Goal: Task Accomplishment & Management: Use online tool/utility

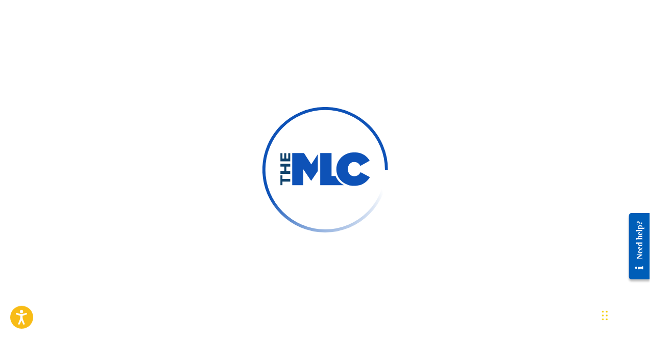
click at [346, 174] on img at bounding box center [325, 170] width 92 height 35
click at [229, 48] on div at bounding box center [325, 169] width 650 height 339
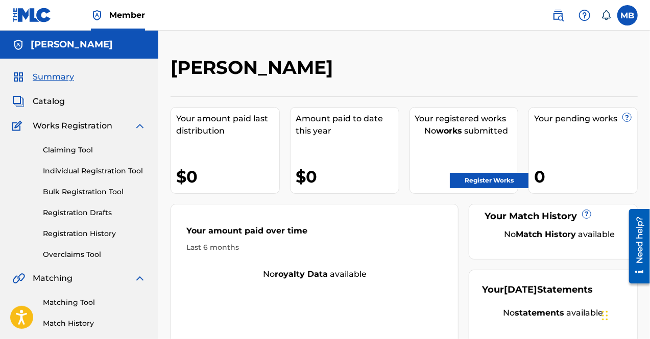
click at [65, 75] on span "Summary" at bounding box center [53, 77] width 41 height 12
click at [32, 101] on link "Catalog" at bounding box center [38, 101] width 53 height 12
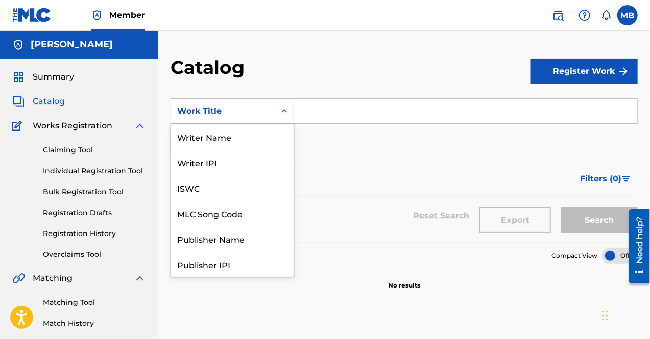
click at [278, 110] on div "Search Form" at bounding box center [284, 111] width 18 height 18
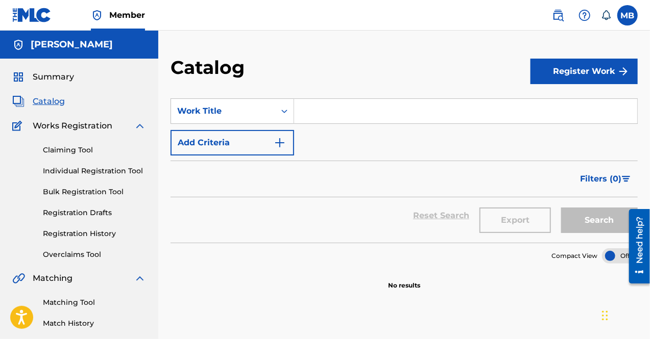
click at [130, 15] on span "Member" at bounding box center [127, 15] width 36 height 12
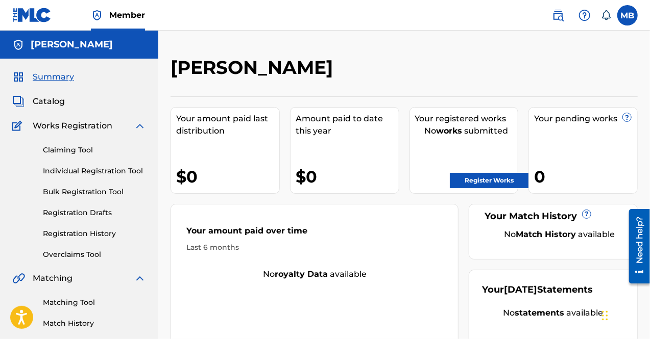
click at [625, 23] on label at bounding box center [627, 15] width 20 height 20
click at [627, 15] on input "MB Malcolm Brickhouse malcolmbrickhousesolo19@gmail.com Notification Preference…" at bounding box center [627, 15] width 0 height 0
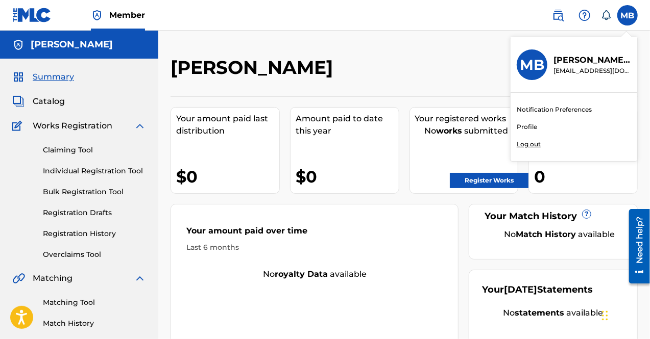
click at [522, 127] on link "Profile" at bounding box center [526, 126] width 20 height 9
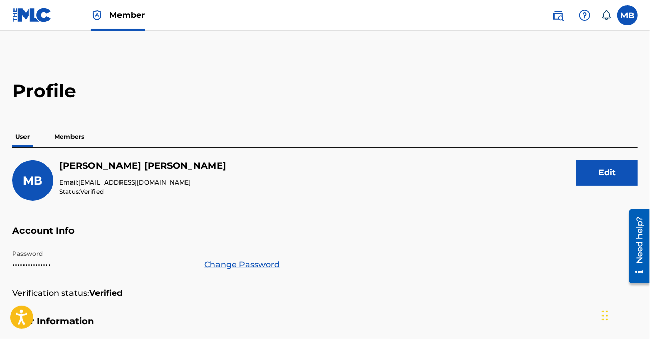
click at [71, 136] on p "Members" at bounding box center [69, 136] width 36 height 21
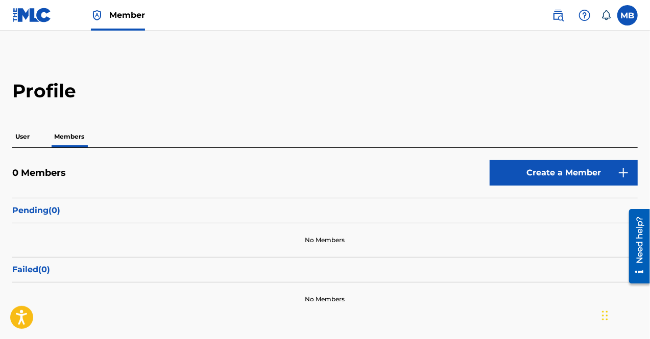
click at [607, 18] on icon at bounding box center [606, 15] width 9 height 10
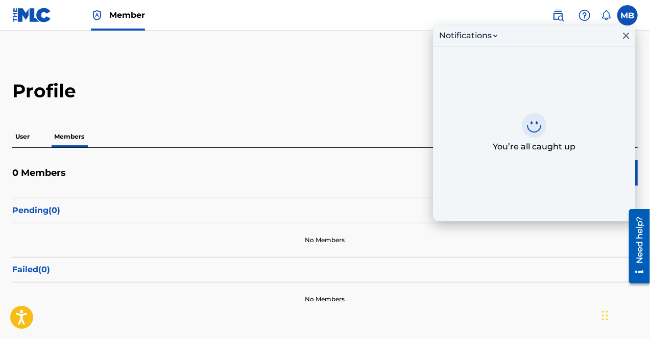
click at [629, 13] on label at bounding box center [627, 15] width 20 height 20
click at [627, 15] on input "MB Malcolm Brickhouse malcolmbrickhousesolo19@gmail.com Notification Preference…" at bounding box center [627, 15] width 0 height 0
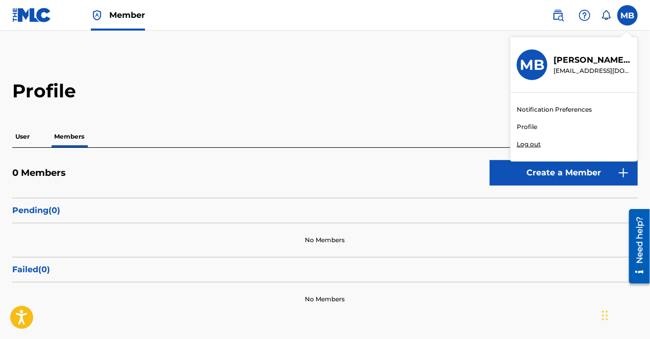
click at [531, 129] on link "Profile" at bounding box center [526, 126] width 20 height 9
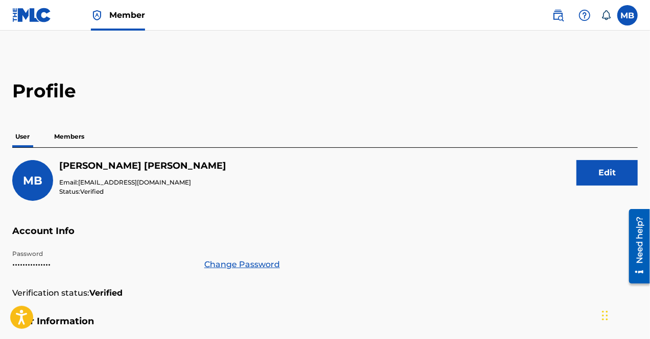
click at [625, 11] on label at bounding box center [627, 15] width 20 height 20
click at [627, 15] on input "MB Malcolm Brickhouse malcolmbrickhousesolo19@gmail.com Notification Preference…" at bounding box center [627, 15] width 0 height 0
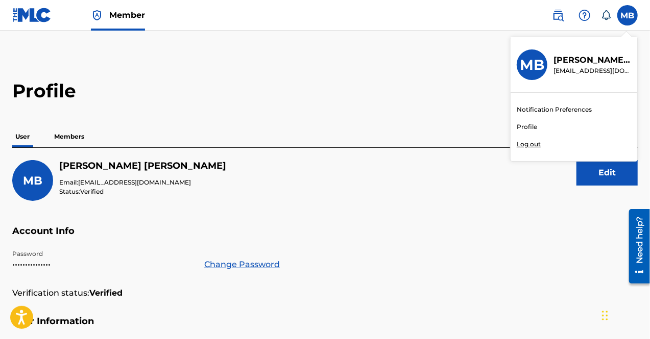
click at [583, 59] on p "Malcolm Brickhouse" at bounding box center [592, 60] width 78 height 12
click at [627, 15] on input "MB Malcolm Brickhouse malcolmbrickhousesolo19@gmail.com Notification Preference…" at bounding box center [627, 15] width 0 height 0
click at [335, 161] on div "MB Malcolm Brickhouse Email: malcolmbrickhousesolo19@gmail.com Status: Verified…" at bounding box center [324, 192] width 625 height 65
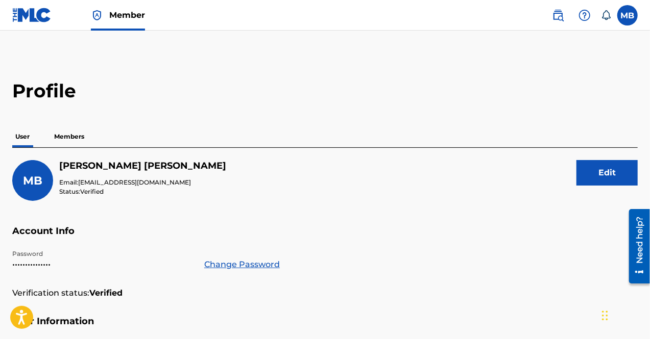
click at [17, 140] on p "User" at bounding box center [22, 136] width 20 height 21
click at [60, 136] on p "Members" at bounding box center [69, 136] width 36 height 21
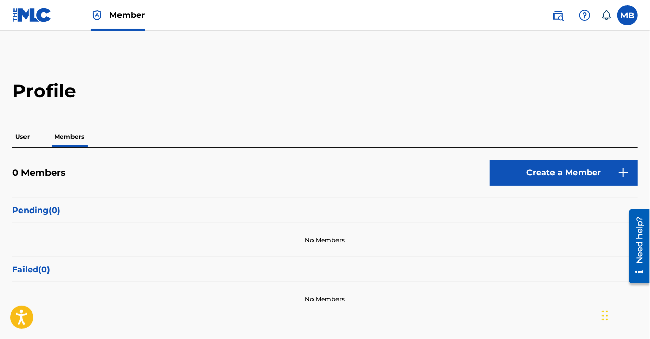
click at [22, 13] on img at bounding box center [31, 15] width 39 height 15
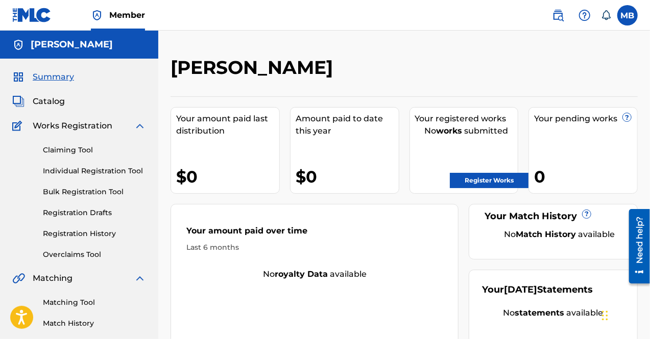
click at [48, 102] on span "Catalog" at bounding box center [49, 101] width 32 height 12
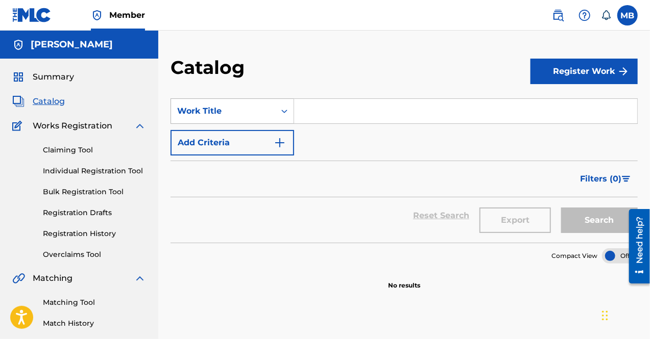
click at [275, 112] on div "Work Title" at bounding box center [223, 111] width 104 height 19
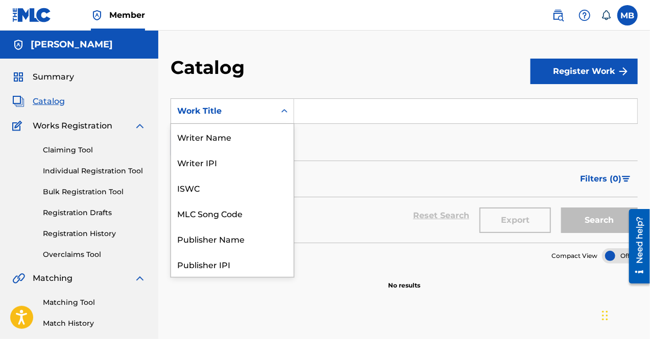
scroll to position [153, 0]
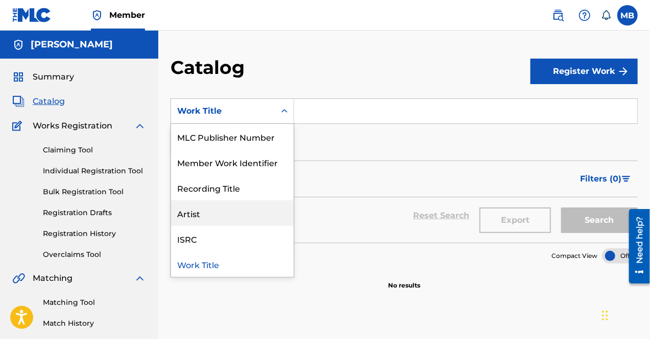
click at [231, 214] on div "Artist" at bounding box center [232, 214] width 122 height 26
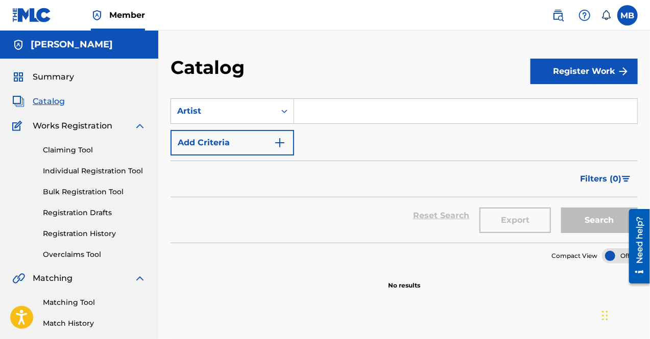
click at [346, 101] on input "Search Form" at bounding box center [465, 111] width 343 height 24
type input "Malxolm Brixkhouse"
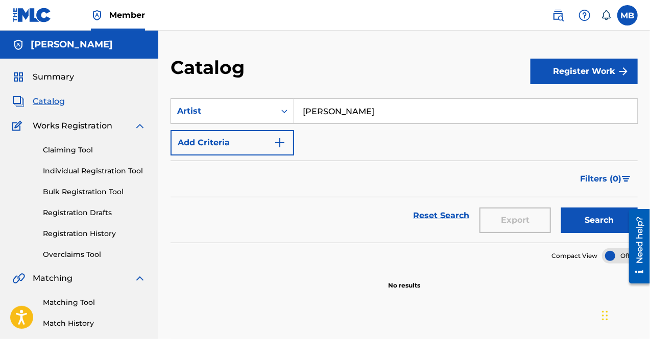
click at [246, 145] on button "Add Criteria" at bounding box center [231, 143] width 123 height 26
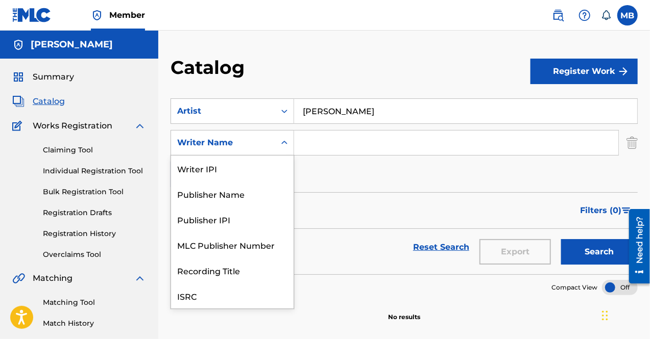
scroll to position [26, 0]
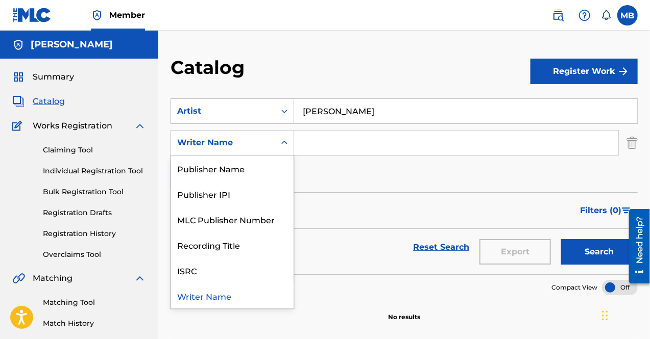
click at [289, 142] on icon "Search Form" at bounding box center [284, 143] width 10 height 10
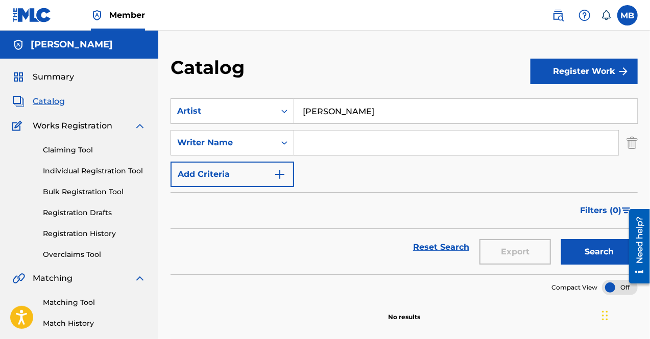
click at [323, 138] on input "Search Form" at bounding box center [456, 143] width 324 height 24
click at [330, 138] on input "Search Form" at bounding box center [456, 143] width 324 height 24
type input "[PERSON_NAME]"
click at [228, 176] on button "Add Criteria" at bounding box center [231, 175] width 123 height 26
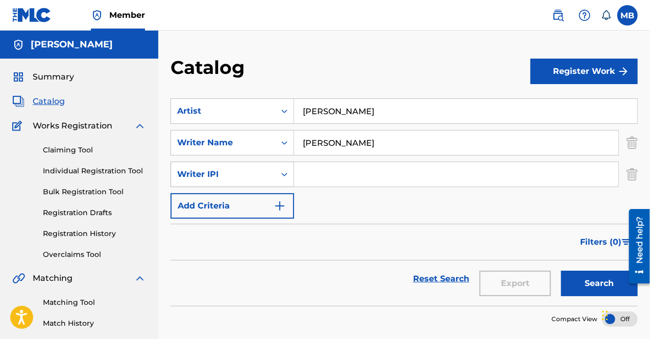
scroll to position [1, 0]
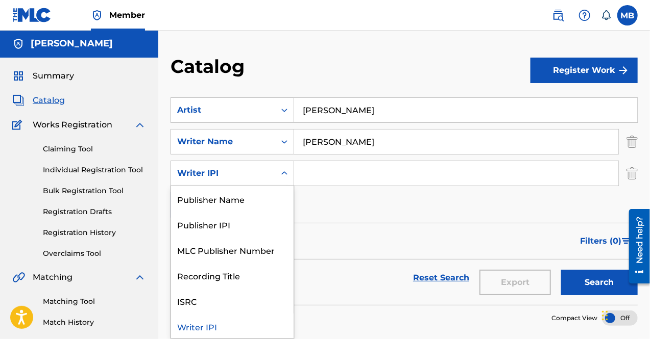
click at [282, 174] on icon "Search Form" at bounding box center [284, 173] width 6 height 4
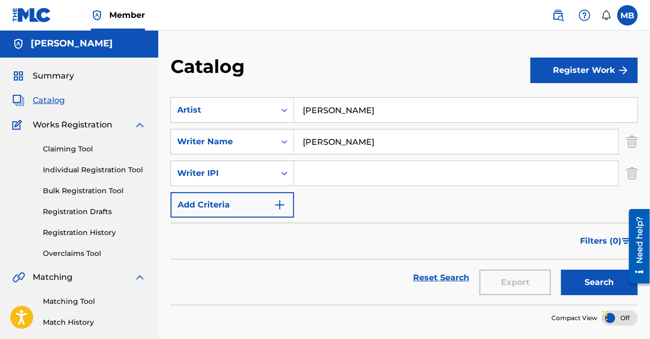
click at [325, 184] on input "Search Form" at bounding box center [456, 173] width 324 height 24
click at [344, 173] on input "Search Form" at bounding box center [456, 173] width 324 height 24
paste input "747718111"
type input "747718111"
click at [283, 208] on img "Search Form" at bounding box center [280, 205] width 12 height 12
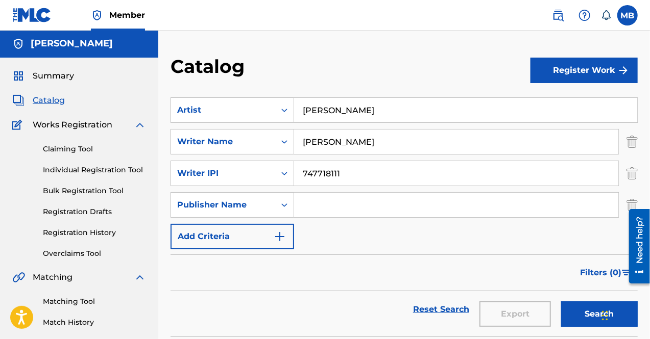
click at [311, 210] on input "Search Form" at bounding box center [456, 205] width 324 height 24
type input "Malcolm L Brickhouse"
click at [292, 235] on button "Add Criteria" at bounding box center [231, 237] width 123 height 26
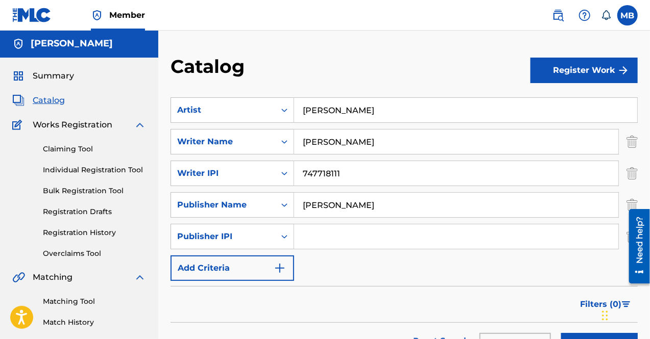
click at [320, 236] on input "Search Form" at bounding box center [456, 237] width 324 height 24
paste input "393586708"
type input "393586708"
click at [286, 268] on button "Add Criteria" at bounding box center [231, 269] width 123 height 26
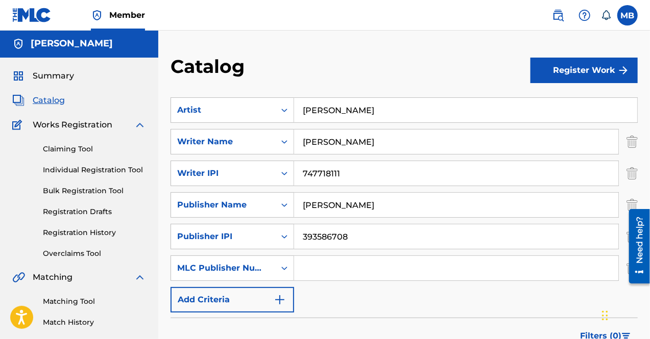
click at [279, 300] on img "Search Form" at bounding box center [280, 300] width 12 height 12
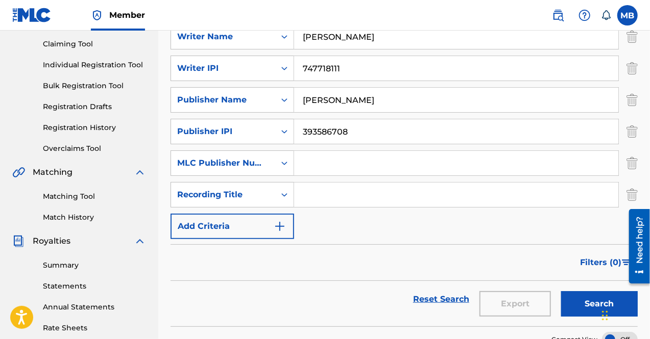
scroll to position [106, 0]
click at [317, 193] on input "Search Form" at bounding box center [456, 195] width 324 height 24
type input "Purple Drank"
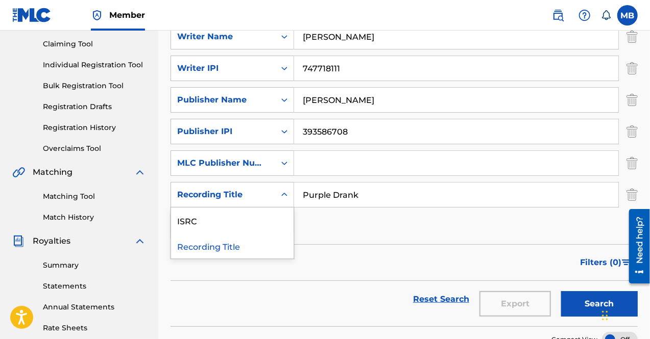
click at [287, 195] on icon "Search Form" at bounding box center [284, 195] width 10 height 10
click at [228, 227] on div "ISRC" at bounding box center [232, 221] width 122 height 26
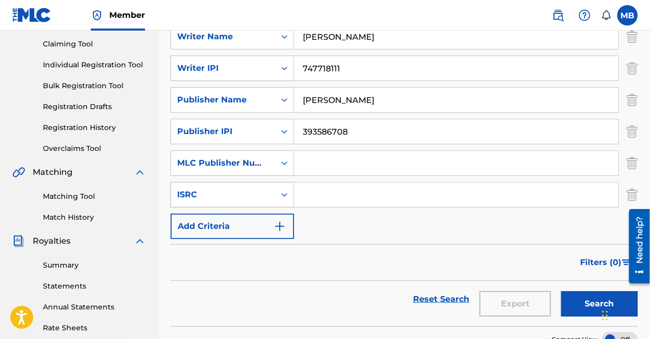
click at [247, 196] on div "ISRC" at bounding box center [223, 195] width 92 height 12
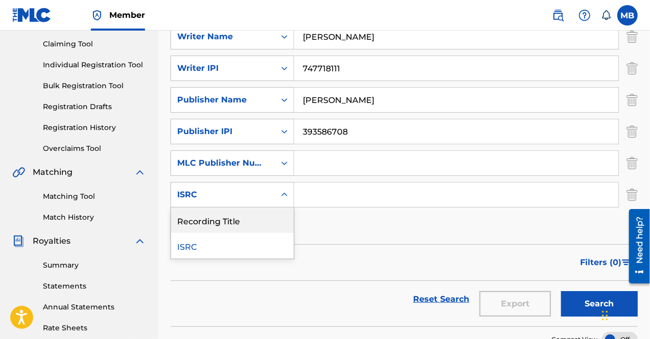
click at [234, 222] on div "Recording Title" at bounding box center [232, 221] width 122 height 26
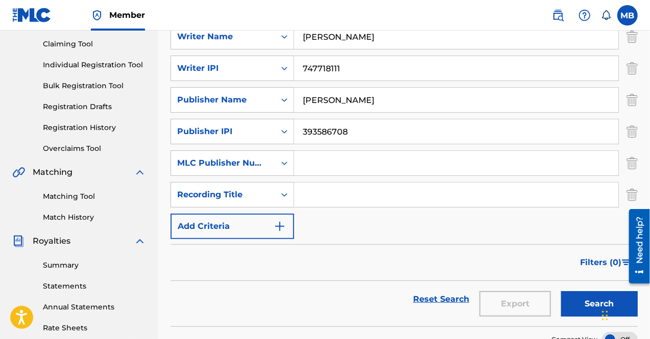
click at [279, 223] on img "Search Form" at bounding box center [280, 226] width 12 height 12
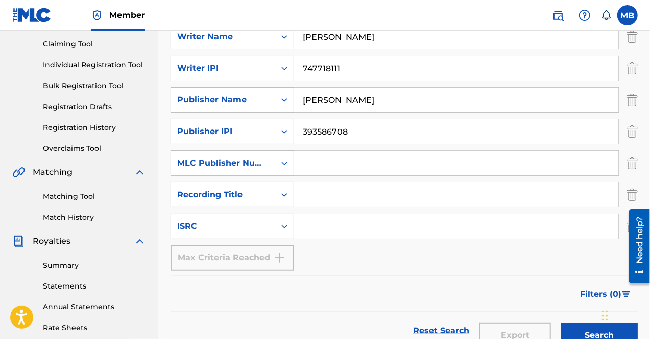
click at [301, 192] on input "Search Form" at bounding box center [456, 195] width 324 height 24
click at [305, 195] on input "Pruple Drank" at bounding box center [456, 195] width 324 height 24
type input "Purple Drank"
click at [239, 235] on div "ISRC" at bounding box center [223, 226] width 104 height 19
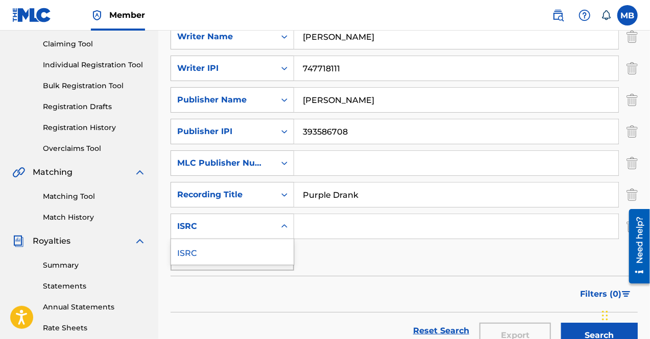
click at [238, 230] on div "ISRC" at bounding box center [223, 226] width 92 height 12
click at [362, 221] on input "Search Form" at bounding box center [456, 226] width 324 height 24
paste input "TCAJV2516334"
type input "TCAJV2516334"
click at [367, 260] on div "SearchWithCriteria96191db6-5db8-4c85-945a-cae7fe25acff Artist Malxolm Brixkhous…" at bounding box center [403, 131] width 467 height 279
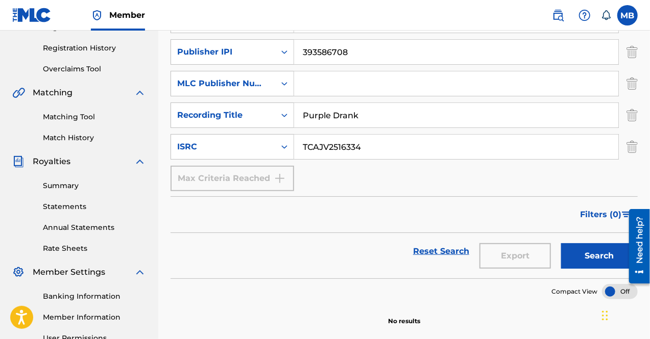
scroll to position [187, 0]
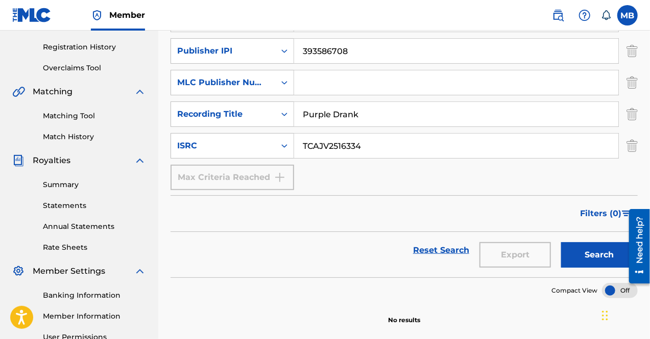
click at [603, 257] on button "Search" at bounding box center [599, 255] width 77 height 26
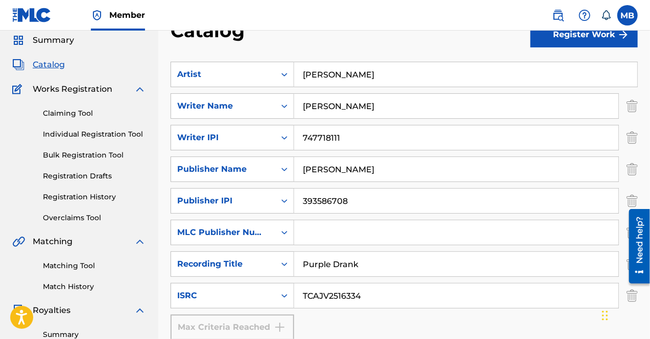
scroll to position [0, 0]
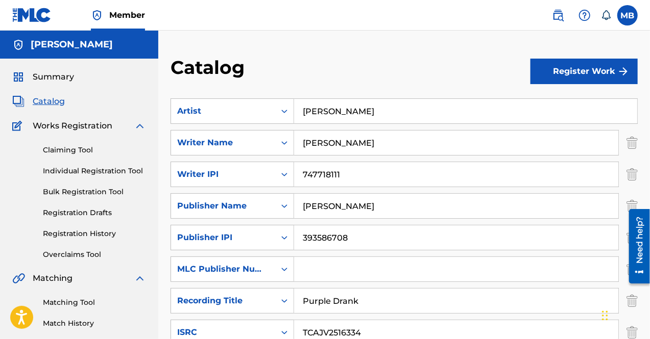
click at [559, 73] on button "Register Work" at bounding box center [583, 72] width 107 height 26
click at [553, 98] on link "Individual" at bounding box center [583, 104] width 107 height 24
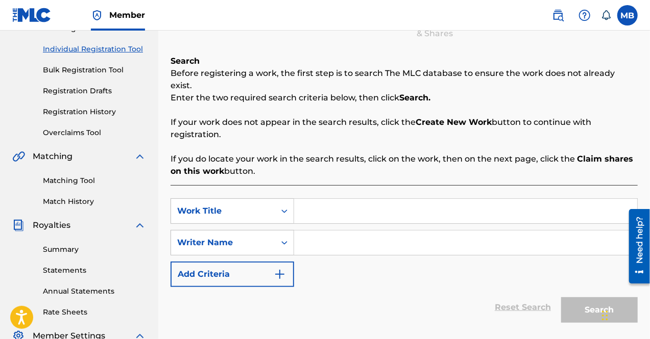
scroll to position [127, 0]
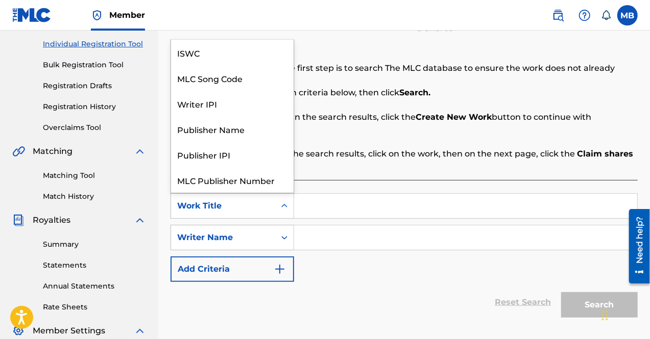
click at [287, 201] on icon "Search Form" at bounding box center [284, 206] width 10 height 10
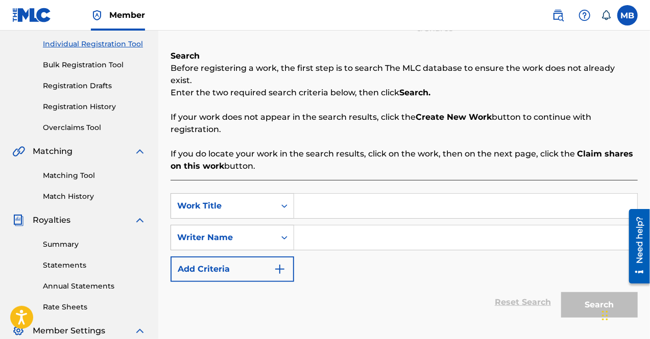
click at [312, 202] on input "Search Form" at bounding box center [465, 206] width 343 height 24
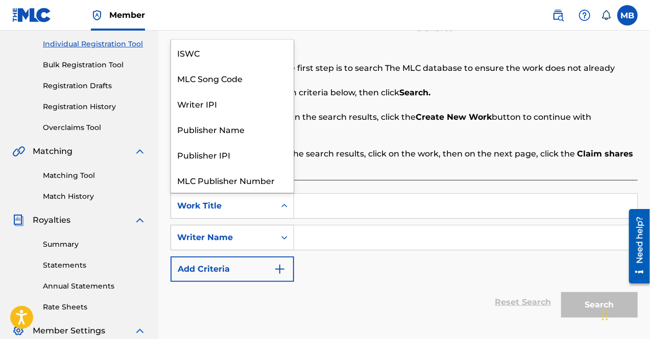
click at [278, 197] on div "Search Form" at bounding box center [284, 206] width 18 height 18
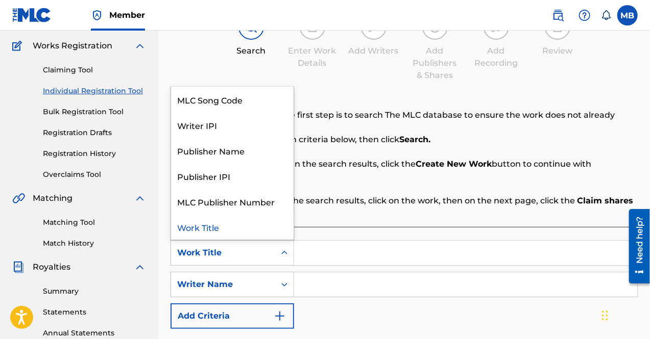
scroll to position [82, 0]
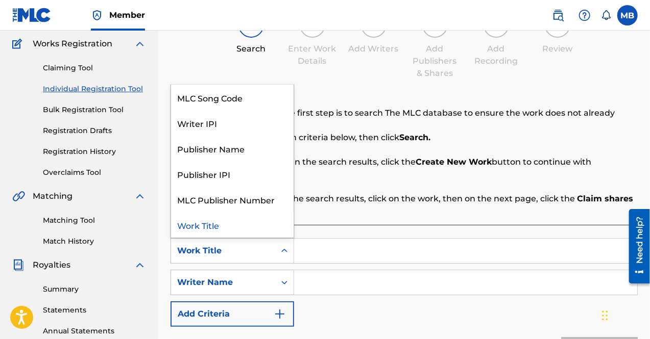
click at [233, 212] on div "Work Title" at bounding box center [232, 225] width 122 height 26
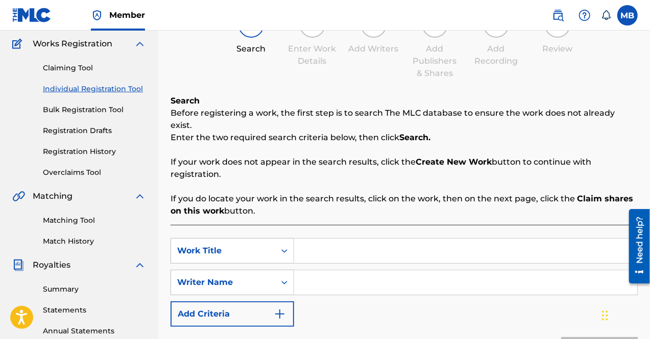
click at [332, 244] on input "Search Form" at bounding box center [465, 251] width 343 height 24
click at [328, 243] on input "Search Form" at bounding box center [465, 251] width 343 height 24
type input "Collapse"
type input "[PERSON_NAME]"
click at [273, 309] on button "Add Criteria" at bounding box center [231, 315] width 123 height 26
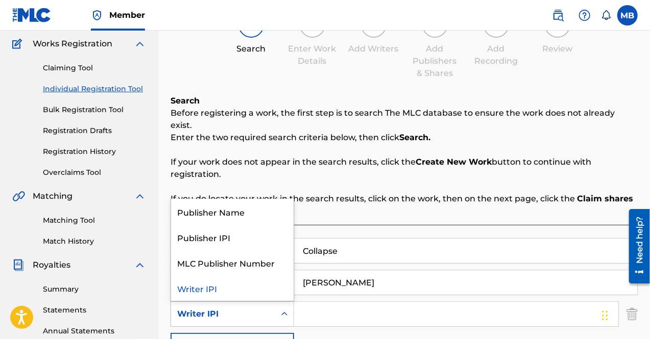
click at [246, 308] on div "Writer IPI" at bounding box center [223, 314] width 92 height 12
click at [307, 302] on input "Search Form" at bounding box center [456, 314] width 324 height 24
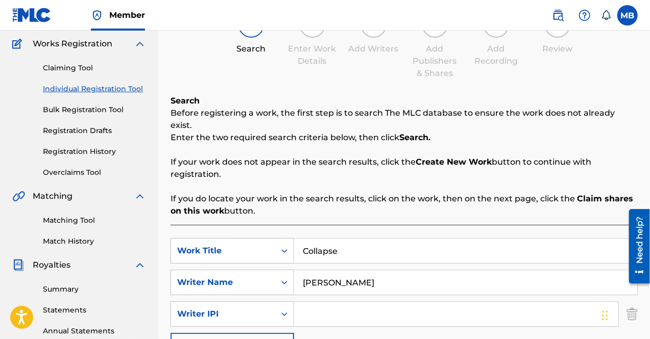
paste input "TCAJV2516334"
drag, startPoint x: 377, startPoint y: 306, endPoint x: 257, endPoint y: 310, distance: 120.0
click at [257, 310] on div "SearchWithCriteria5679eb1b-7e71-4685-b906-ce3e4a477c52 Writer IPI TCAJV2516334" at bounding box center [403, 315] width 467 height 26
paste input "747718111"
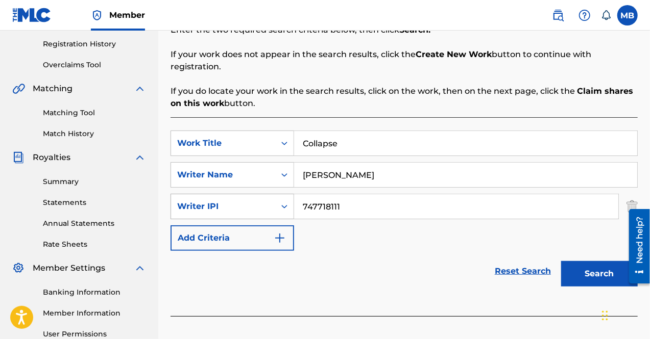
scroll to position [215, 0]
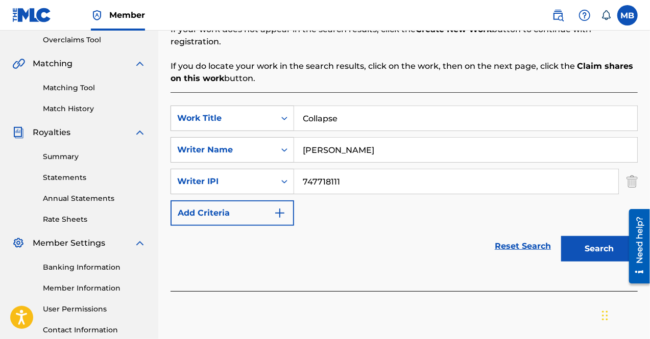
type input "747718111"
click at [243, 203] on button "Add Criteria" at bounding box center [231, 214] width 123 height 26
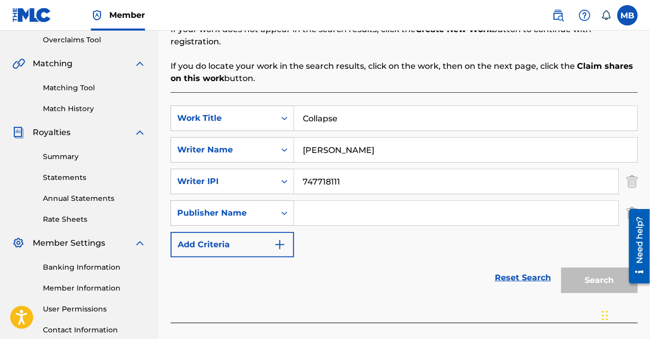
click at [316, 207] on input "Search Form" at bounding box center [456, 213] width 324 height 24
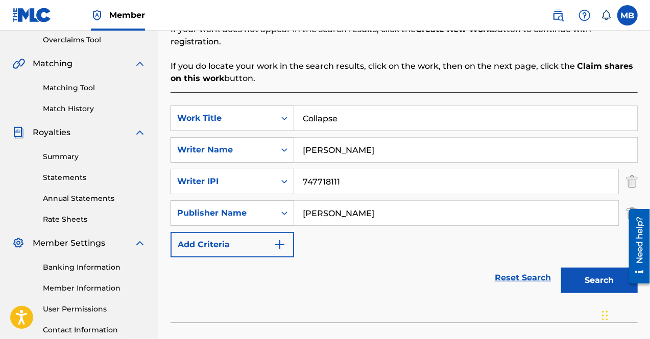
type input "Malcolm L Brickhouse"
click at [272, 232] on button "Add Criteria" at bounding box center [231, 245] width 123 height 26
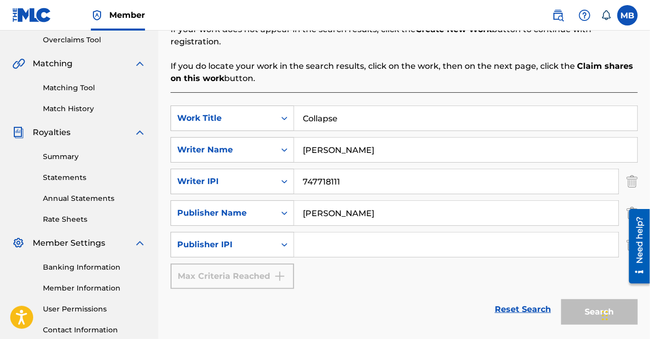
click at [326, 233] on input "Search Form" at bounding box center [456, 245] width 324 height 24
paste input "747718111"
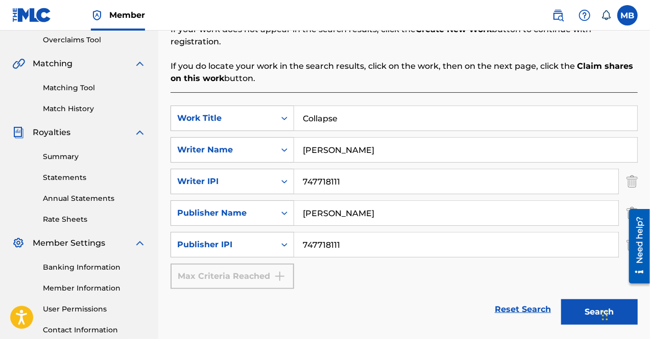
type input "747718111"
click at [369, 263] on div "SearchWithCriteria37fb7ea6-c9ea-43a5-8867-9f8f76f03b29 Work Title Collapse Sear…" at bounding box center [403, 198] width 467 height 184
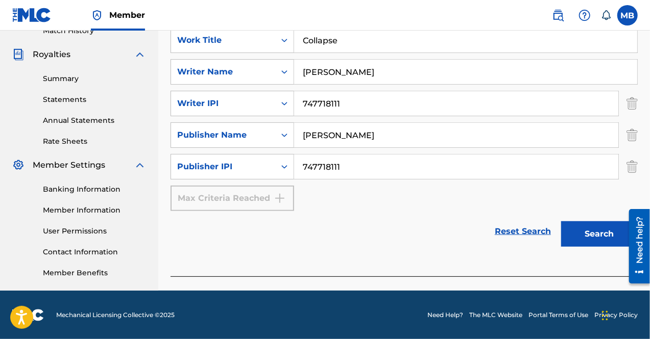
click at [586, 224] on button "Search" at bounding box center [599, 234] width 77 height 26
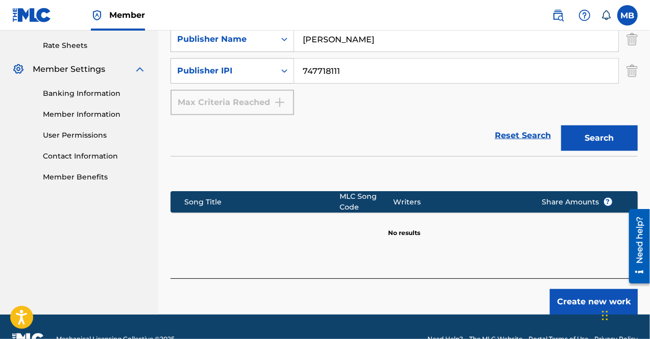
scroll to position [391, 0]
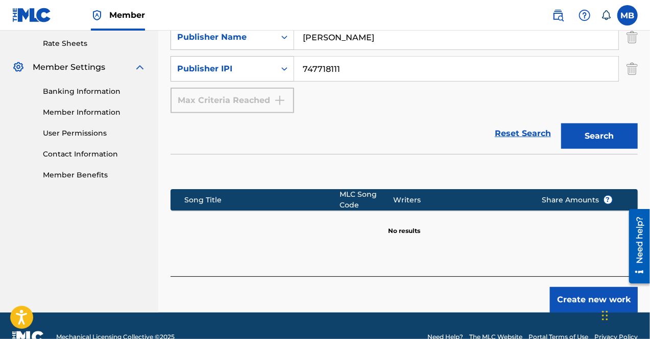
click at [362, 189] on div "MLC Song Code" at bounding box center [366, 199] width 53 height 21
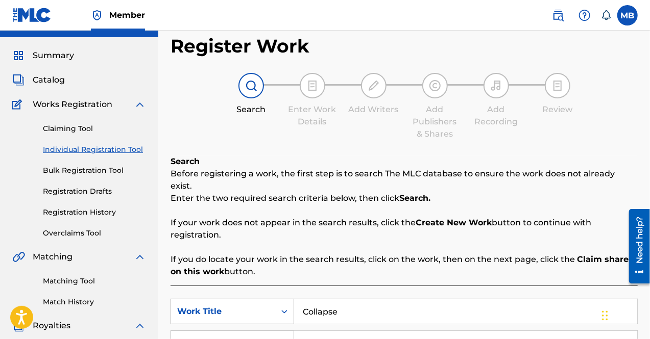
scroll to position [17, 0]
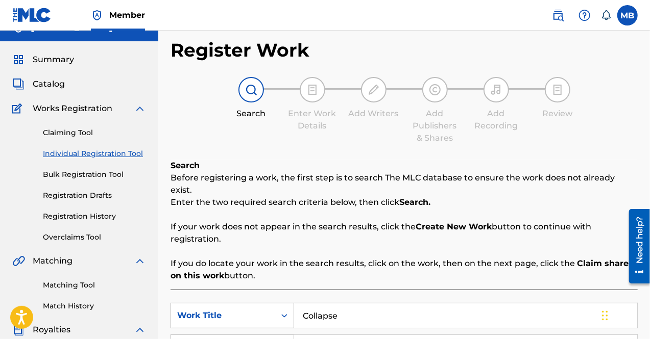
click at [76, 110] on span "Works Registration" at bounding box center [73, 109] width 80 height 12
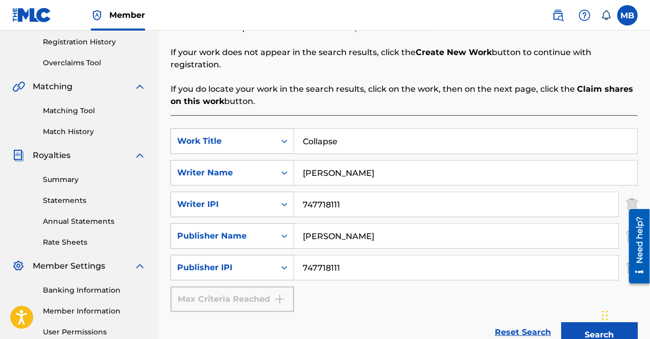
scroll to position [200, 0]
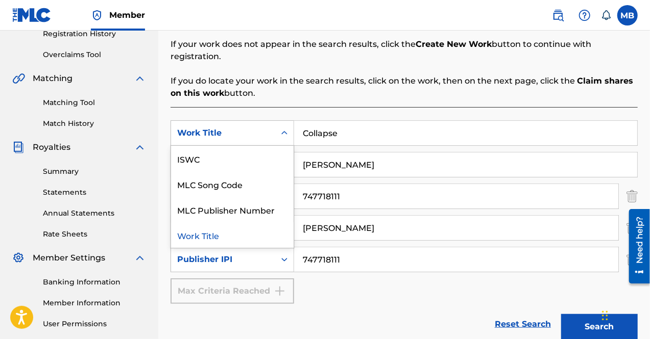
click at [285, 128] on icon "Search Form" at bounding box center [284, 133] width 10 height 10
click at [245, 222] on div "Work Title" at bounding box center [232, 235] width 122 height 26
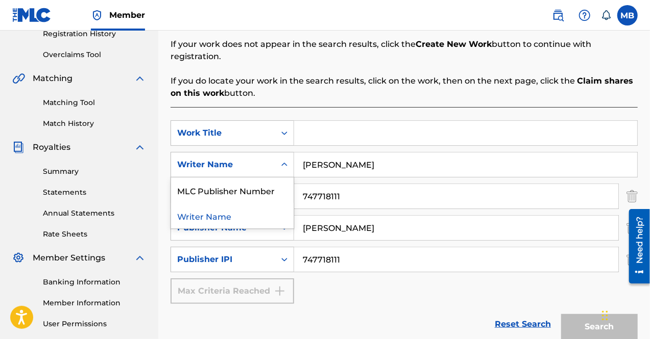
click at [284, 156] on div "Search Form" at bounding box center [284, 165] width 18 height 18
click at [239, 206] on div "Writer Name" at bounding box center [232, 216] width 122 height 26
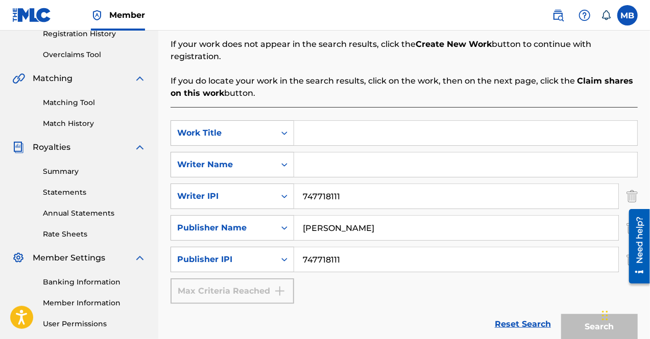
click at [306, 161] on input "Search Form" at bounding box center [465, 165] width 343 height 24
click at [113, 13] on span "Member" at bounding box center [127, 15] width 36 height 12
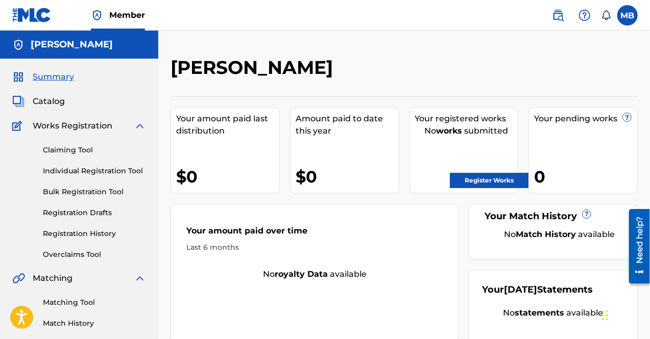
click at [46, 102] on span "Catalog" at bounding box center [49, 101] width 32 height 12
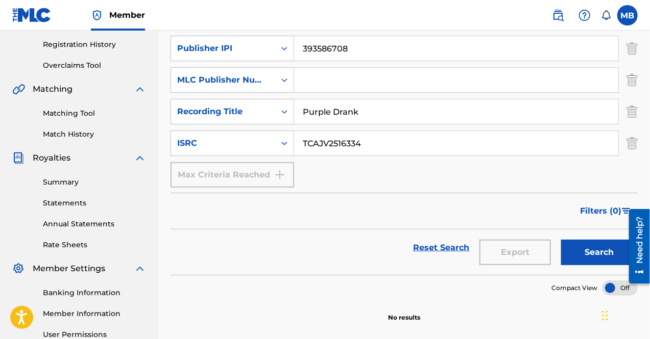
scroll to position [190, 0]
click at [603, 255] on button "Search" at bounding box center [599, 252] width 77 height 26
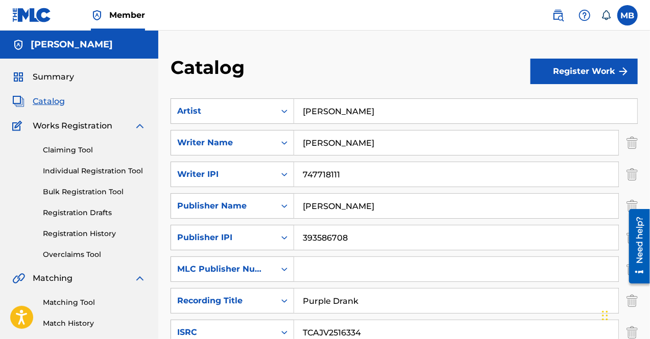
click at [572, 67] on button "Register Work" at bounding box center [583, 72] width 107 height 26
click at [560, 101] on link "Individual" at bounding box center [583, 104] width 107 height 24
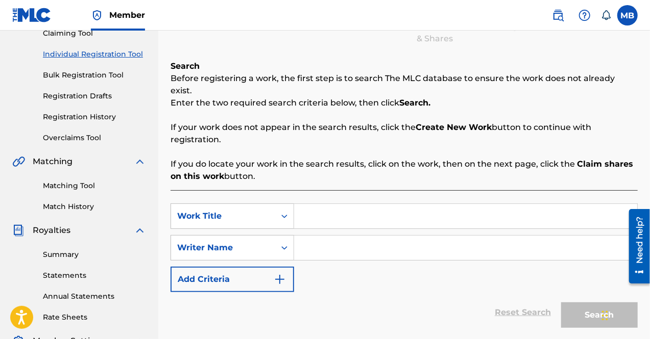
scroll to position [117, 0]
click at [325, 208] on input "Search Form" at bounding box center [465, 216] width 343 height 24
click at [108, 79] on link "Bulk Registration Tool" at bounding box center [94, 74] width 103 height 11
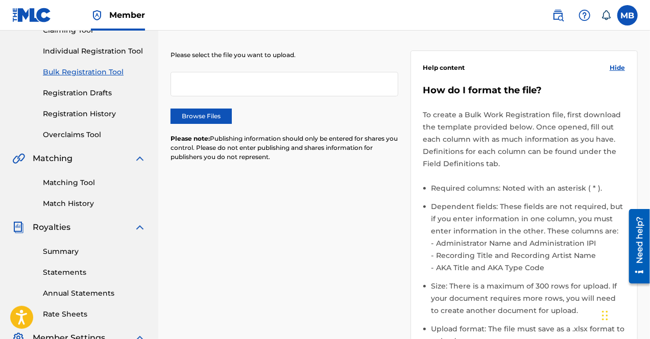
scroll to position [141, 0]
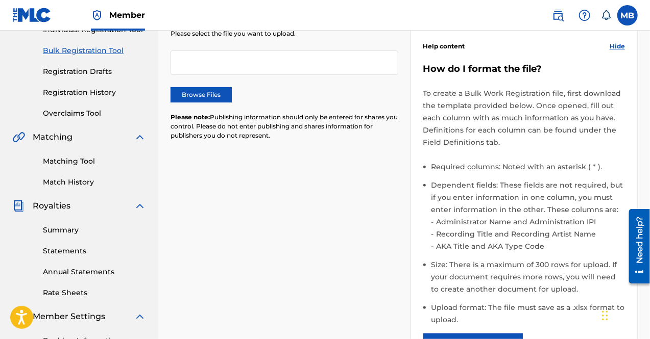
click at [54, 161] on link "Matching Tool" at bounding box center [94, 161] width 103 height 11
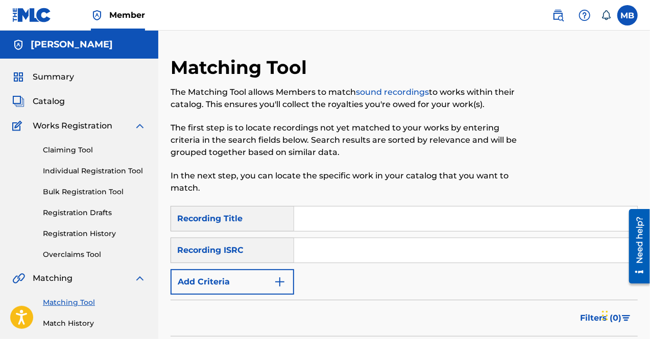
click at [335, 229] on input "Search Form" at bounding box center [465, 219] width 343 height 24
type input "Purple Drank"
click at [346, 242] on input "Search Form" at bounding box center [465, 250] width 343 height 24
paste input "TCAJV2516334"
type input "TCAJV2516334"
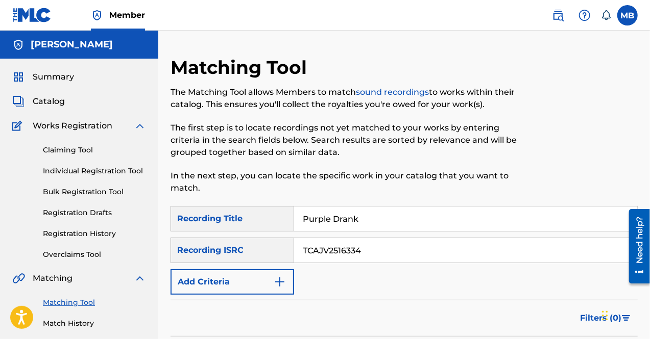
click at [221, 284] on button "Add Criteria" at bounding box center [231, 282] width 123 height 26
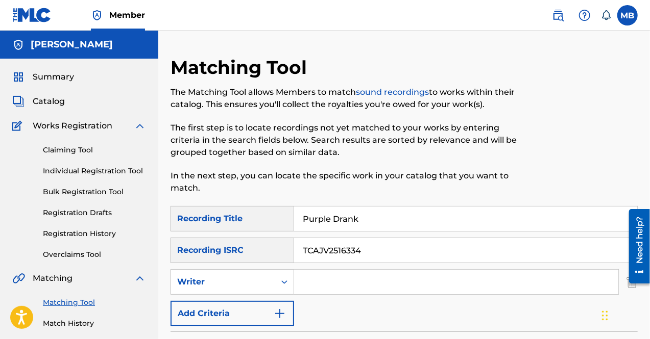
click at [311, 281] on input "Search Form" at bounding box center [456, 282] width 324 height 24
type input "[PERSON_NAME]"
click at [258, 312] on button "Add Criteria" at bounding box center [231, 314] width 123 height 26
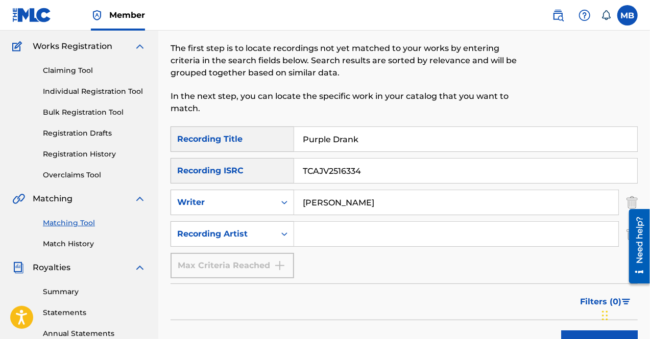
scroll to position [80, 0]
click at [309, 228] on input "Search Form" at bounding box center [456, 233] width 324 height 24
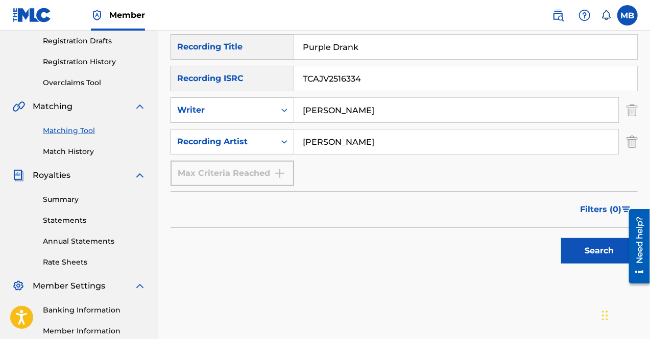
scroll to position [172, 0]
type input "Malxolm Brixkhouse"
click at [603, 247] on button "Search" at bounding box center [599, 251] width 77 height 26
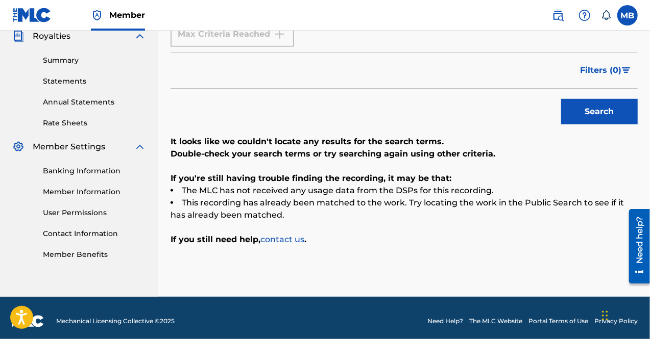
scroll to position [313, 0]
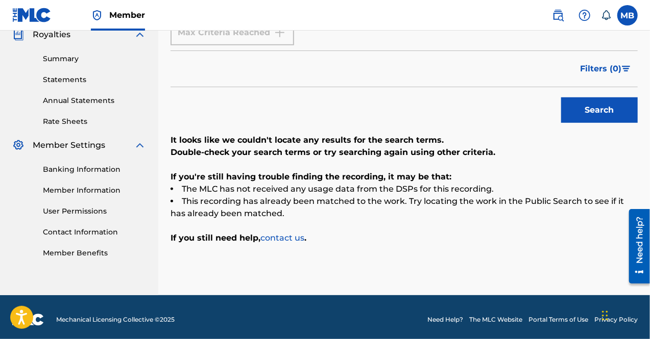
click at [444, 204] on li "This recording has already been matched to the work. Try locating the work in t…" at bounding box center [403, 207] width 467 height 24
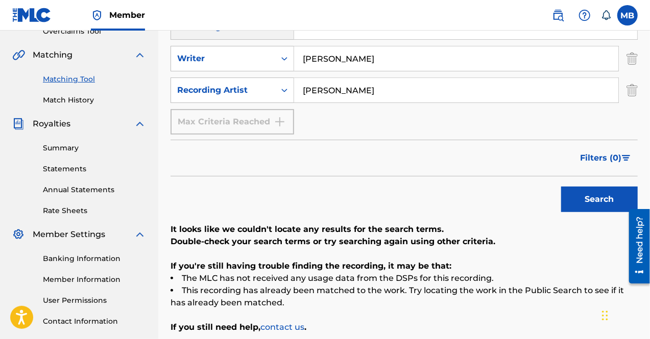
scroll to position [221, 0]
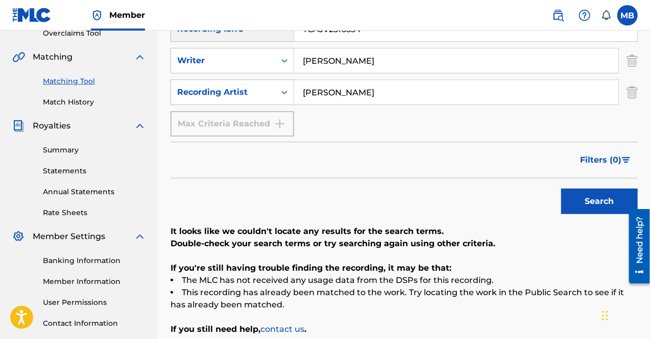
click at [78, 103] on link "Match History" at bounding box center [94, 102] width 103 height 11
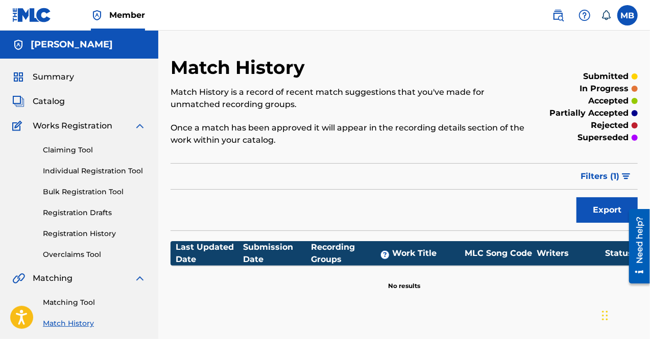
click at [250, 253] on div "Submission Date" at bounding box center [276, 253] width 67 height 24
click at [83, 148] on link "Claiming Tool" at bounding box center [94, 150] width 103 height 11
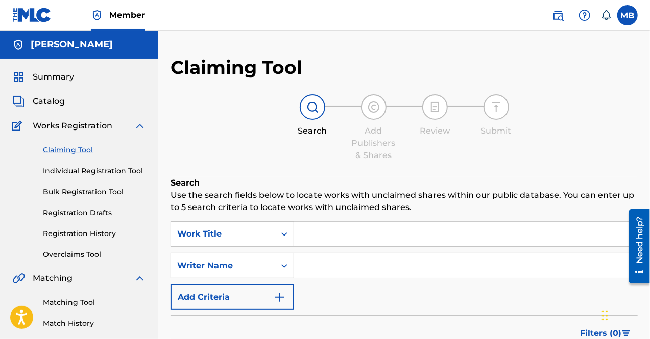
click at [321, 234] on input "Search Form" at bounding box center [465, 234] width 343 height 24
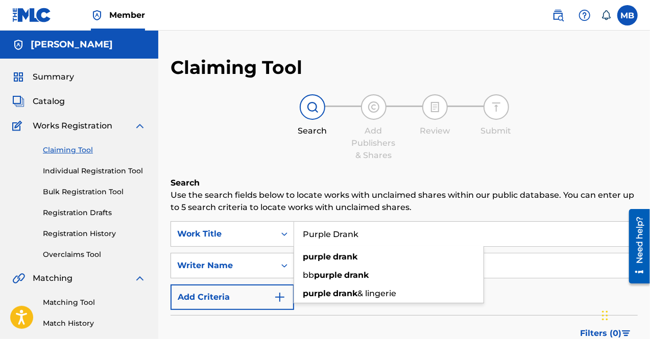
type input "Purple Drank"
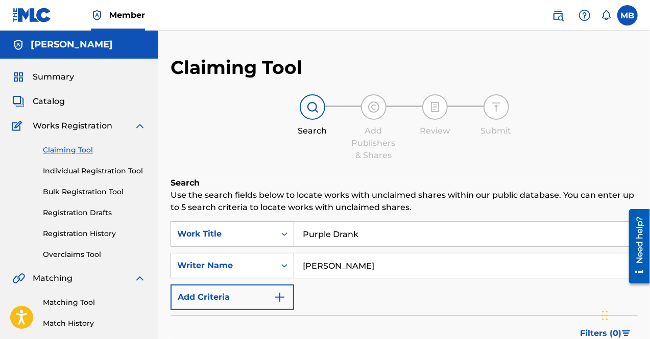
type input "[PERSON_NAME]"
click at [275, 294] on img "Search Form" at bounding box center [280, 297] width 12 height 12
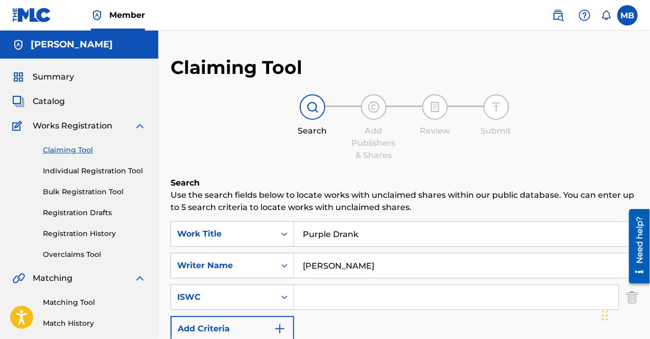
click at [316, 298] on input "Search Form" at bounding box center [456, 297] width 324 height 24
click at [320, 296] on input "Search Form" at bounding box center [456, 297] width 324 height 24
paste input "T3337707247"
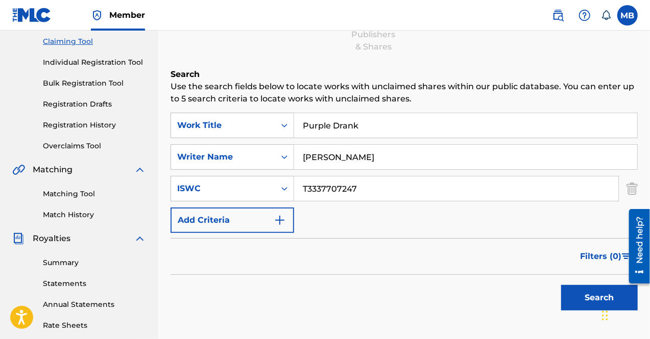
scroll to position [110, 0]
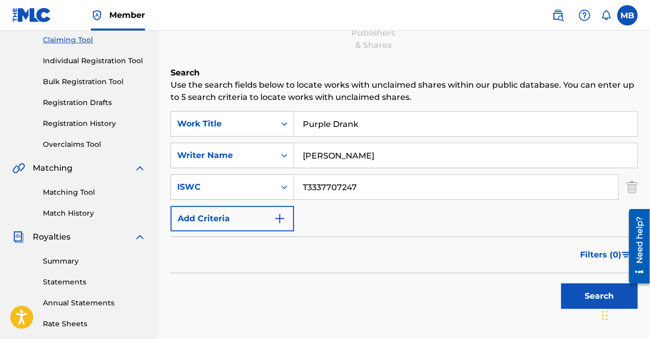
type input "T3337707247"
click at [286, 214] on button "Add Criteria" at bounding box center [231, 219] width 123 height 26
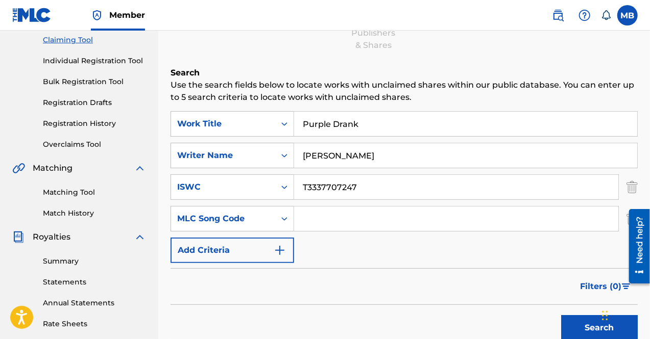
click at [282, 252] on img "Search Form" at bounding box center [280, 250] width 12 height 12
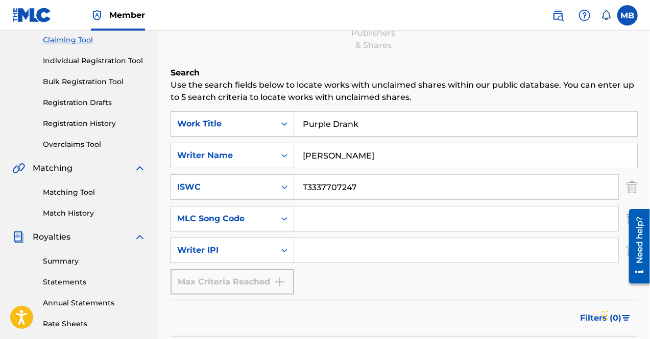
click at [349, 251] on input "Search Form" at bounding box center [456, 250] width 324 height 24
paste input "747718111"
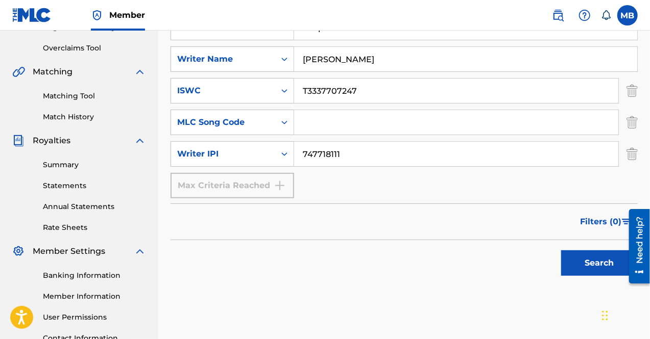
scroll to position [207, 0]
type input "747718111"
click at [586, 260] on button "Search" at bounding box center [599, 263] width 77 height 26
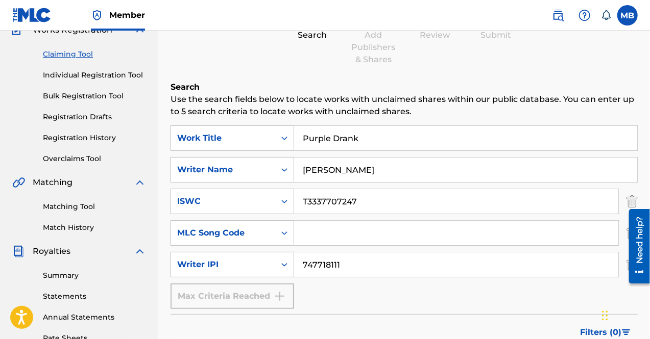
scroll to position [0, 0]
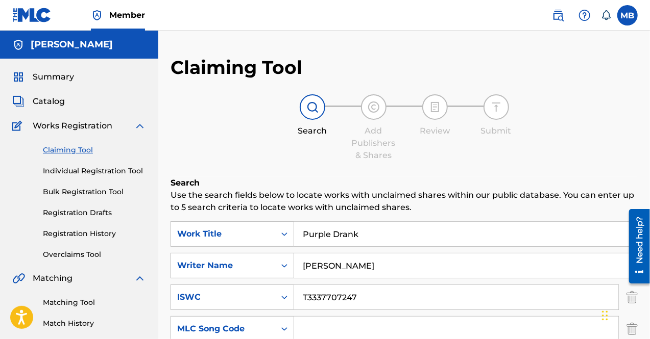
click at [626, 18] on label at bounding box center [627, 15] width 20 height 20
click at [627, 15] on input "MB Malcolm Brickhouse malcolmbrickhousesolo19@gmail.com Notification Preference…" at bounding box center [627, 15] width 0 height 0
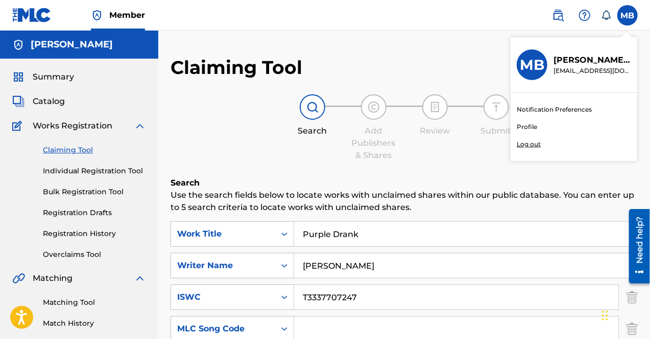
click at [531, 132] on div "Notification Preferences Profile Log out" at bounding box center [573, 127] width 127 height 68
click at [627, 15] on input "MB Malcolm Brickhouse malcolmbrickhousesolo19@gmail.com Notification Preference…" at bounding box center [627, 15] width 0 height 0
click at [523, 123] on link "Profile" at bounding box center [526, 126] width 20 height 9
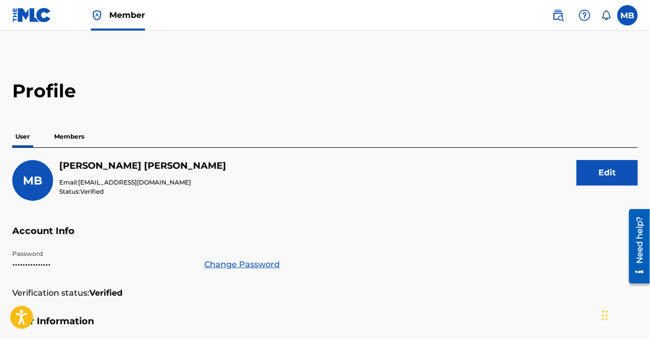
click at [63, 138] on p "Members" at bounding box center [69, 136] width 36 height 21
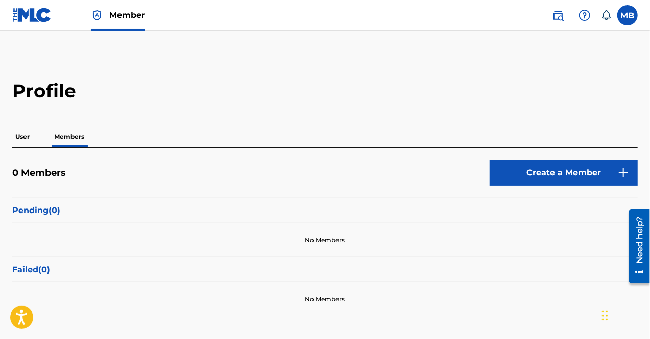
click at [527, 166] on link "Create a Member" at bounding box center [563, 173] width 148 height 26
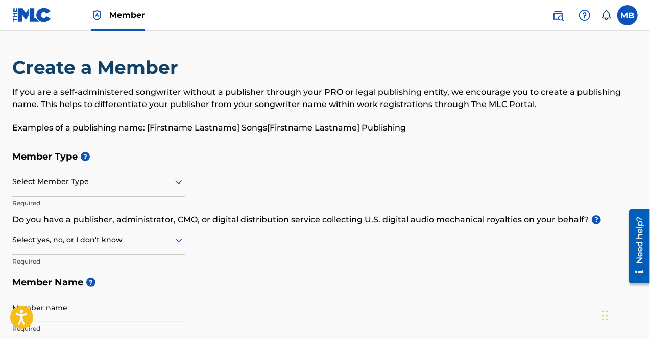
click at [125, 178] on div at bounding box center [98, 182] width 172 height 13
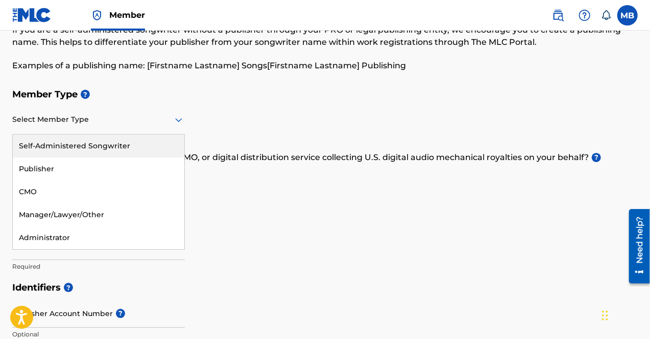
scroll to position [66, 0]
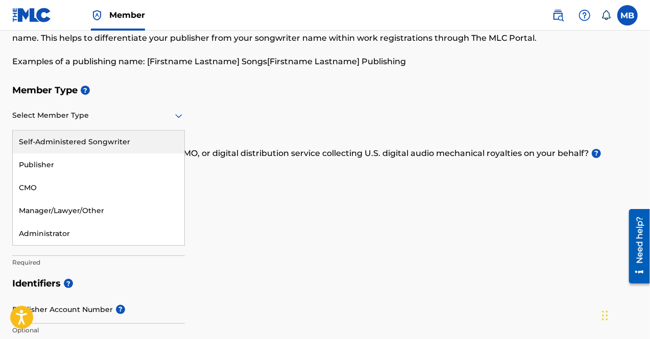
click at [131, 153] on div "Self-Administered Songwriter" at bounding box center [98, 142] width 171 height 23
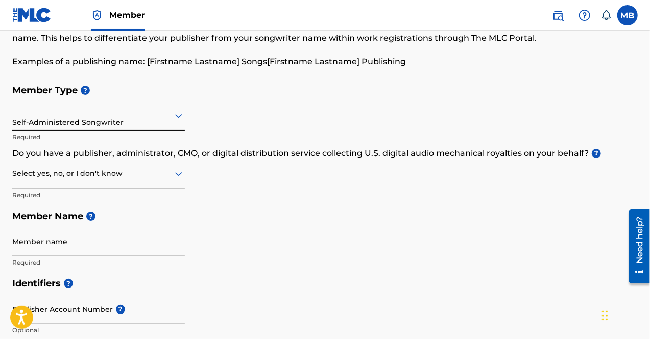
click at [46, 21] on img at bounding box center [31, 15] width 39 height 15
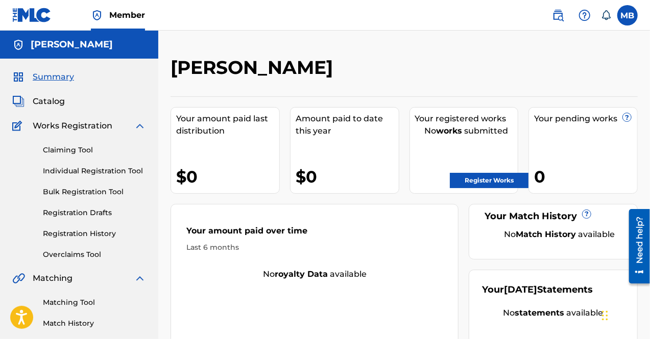
click at [55, 79] on span "Summary" at bounding box center [53, 77] width 41 height 12
click at [52, 124] on span "Works Registration" at bounding box center [73, 126] width 80 height 12
click at [51, 174] on link "Individual Registration Tool" at bounding box center [94, 171] width 103 height 11
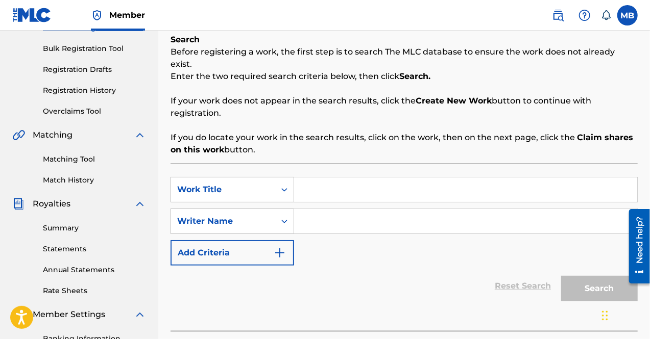
scroll to position [145, 0]
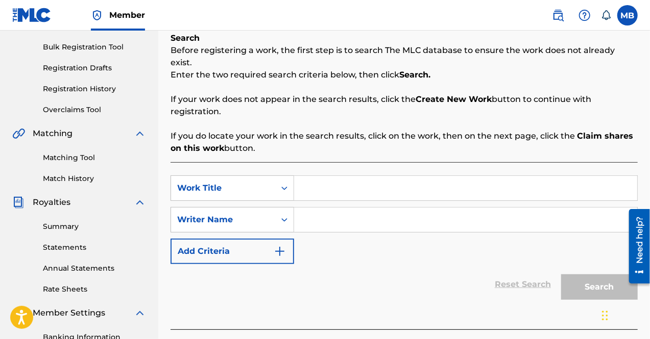
click at [323, 176] on input "Search Form" at bounding box center [465, 188] width 343 height 24
type input "Purple Drank"
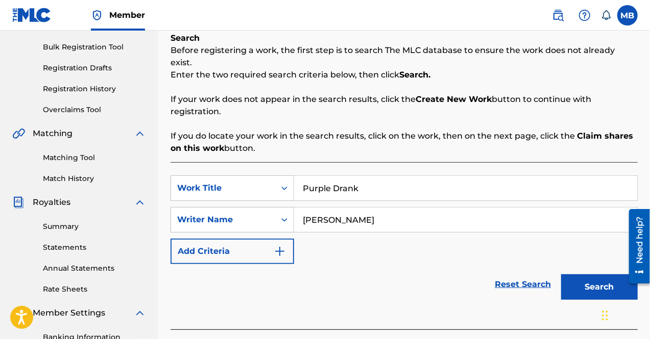
type input "[PERSON_NAME]"
click at [284, 245] on img "Search Form" at bounding box center [280, 251] width 12 height 12
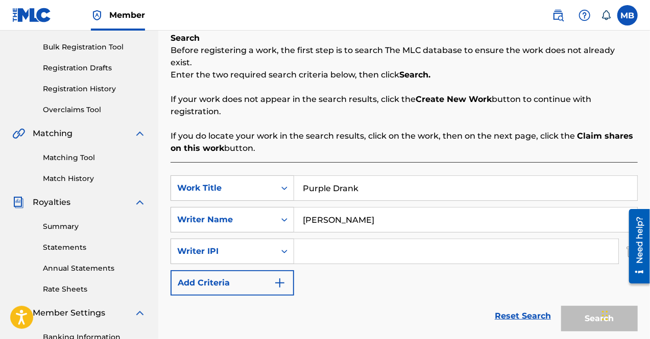
click at [338, 239] on input "Search Form" at bounding box center [456, 251] width 324 height 24
paste input "747718111"
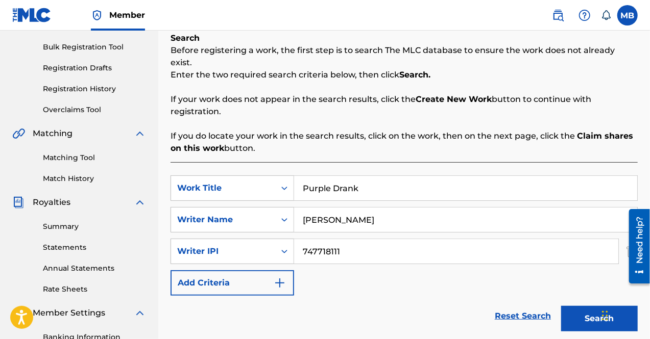
type input "747718111"
click at [281, 277] on img "Search Form" at bounding box center [280, 283] width 12 height 12
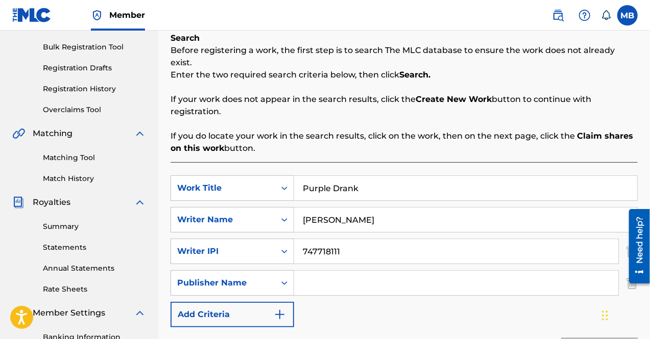
click at [308, 271] on input "Search Form" at bounding box center [456, 283] width 324 height 24
type input "Malcolm L Brickhouse"
click at [263, 302] on button "Add Criteria" at bounding box center [231, 315] width 123 height 26
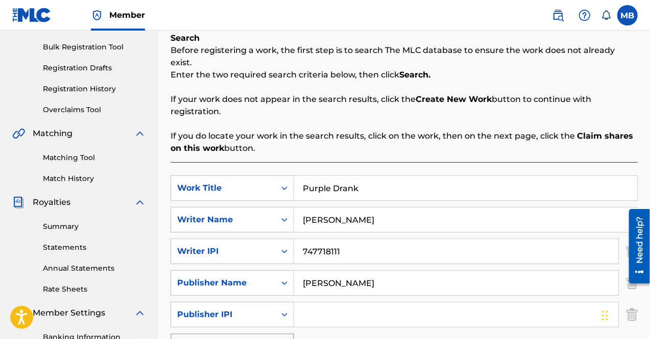
click at [330, 305] on input "Search Form" at bounding box center [456, 315] width 324 height 24
paste input "393586708"
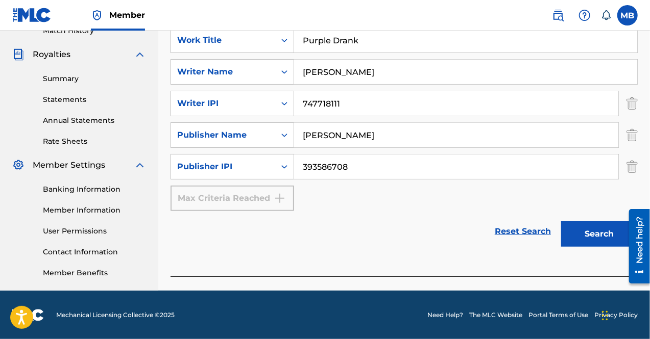
type input "393586708"
click at [598, 225] on button "Search" at bounding box center [599, 234] width 77 height 26
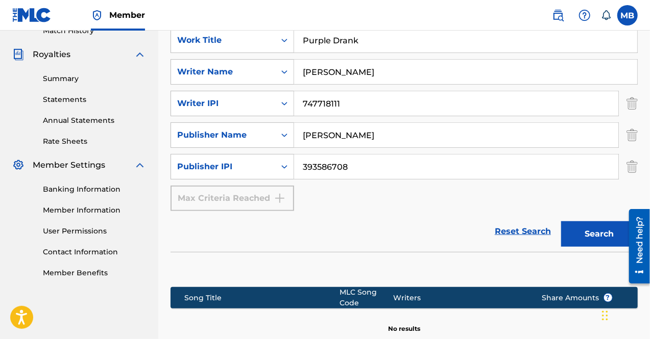
click at [598, 225] on button "Search" at bounding box center [599, 234] width 77 height 26
click at [597, 225] on button "Search" at bounding box center [599, 234] width 77 height 26
click at [509, 220] on link "Reset Search" at bounding box center [522, 231] width 66 height 22
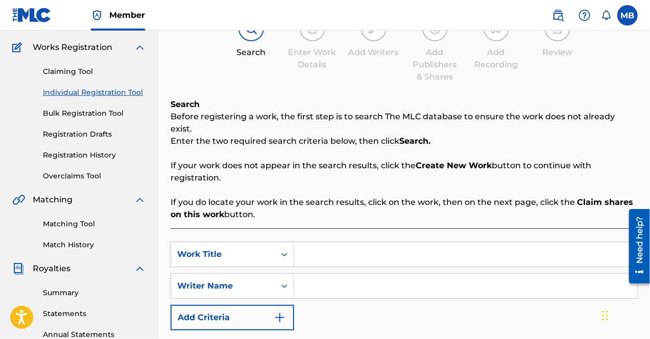
scroll to position [78, 0]
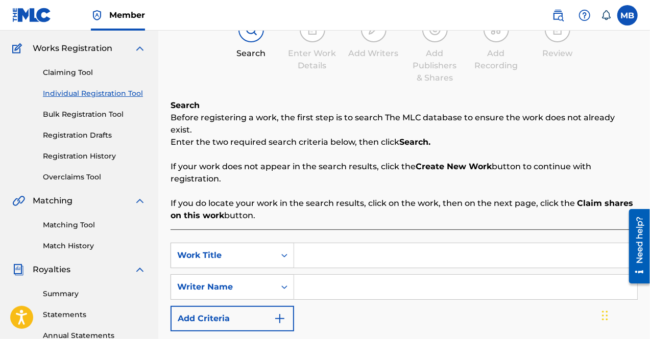
click at [99, 74] on link "Claiming Tool" at bounding box center [94, 72] width 103 height 11
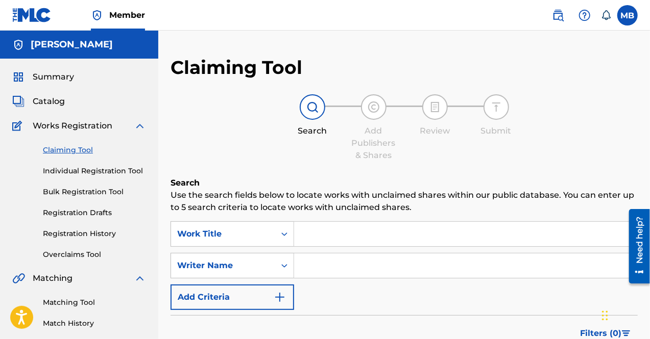
click at [20, 80] on img at bounding box center [18, 77] width 12 height 12
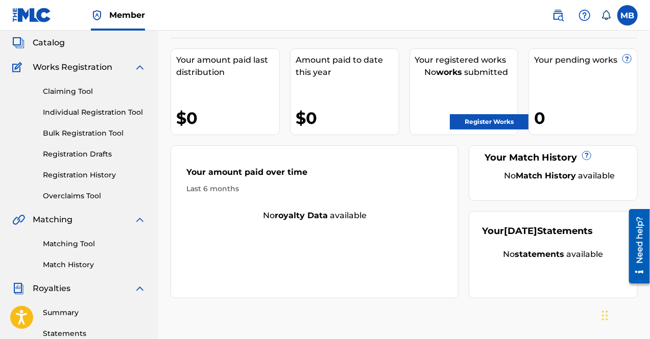
scroll to position [68, 0]
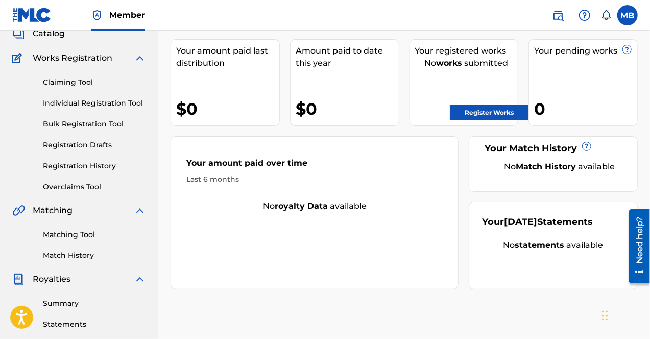
click at [56, 82] on link "Claiming Tool" at bounding box center [94, 82] width 103 height 11
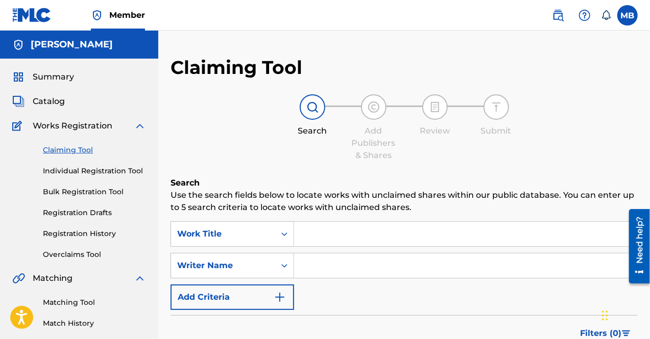
click at [102, 172] on link "Individual Registration Tool" at bounding box center [94, 171] width 103 height 11
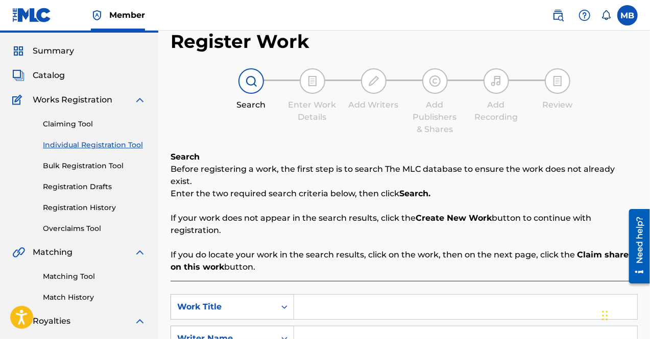
scroll to position [27, 0]
click at [380, 216] on p "If your work does not appear in the search results, click the Create New Work b…" at bounding box center [403, 224] width 467 height 24
click at [426, 213] on strong "Create New Work" at bounding box center [453, 218] width 76 height 10
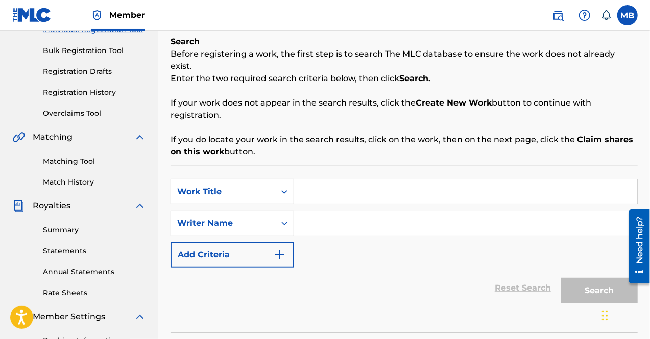
scroll to position [142, 0]
click at [558, 250] on div "SearchWithCriteria8575cd84-c54a-4d22-9631-5b6484cf7d39 Work Title SearchWithCri…" at bounding box center [403, 223] width 467 height 89
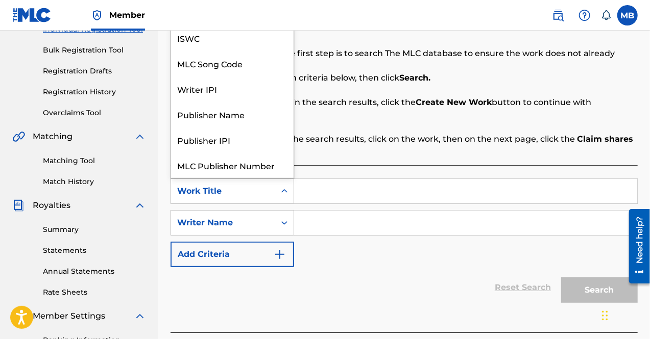
click at [203, 185] on div "Work Title" at bounding box center [223, 191] width 92 height 12
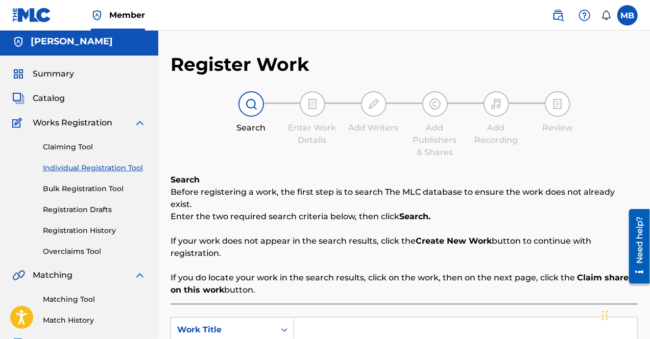
scroll to position [0, 0]
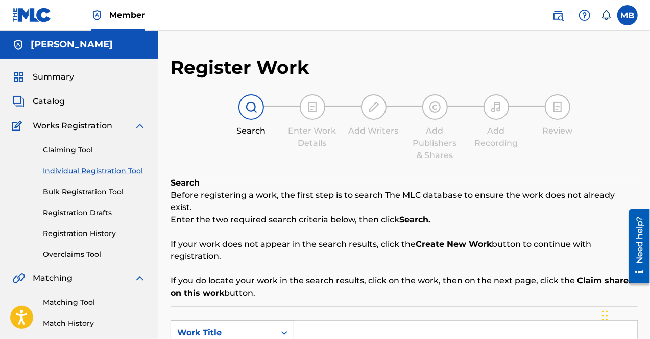
click at [42, 99] on span "Catalog" at bounding box center [49, 101] width 32 height 12
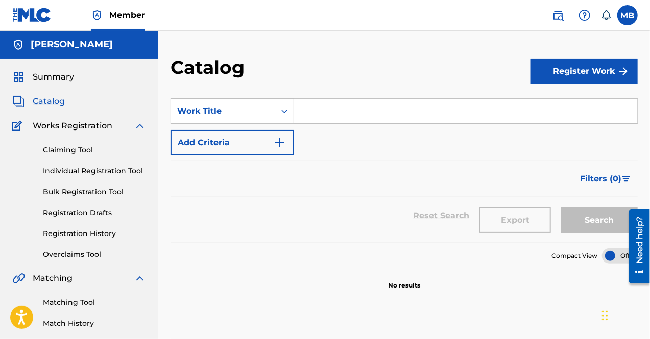
click at [310, 111] on input "Search Form" at bounding box center [465, 111] width 343 height 24
click at [318, 109] on input "Search Form" at bounding box center [465, 111] width 343 height 24
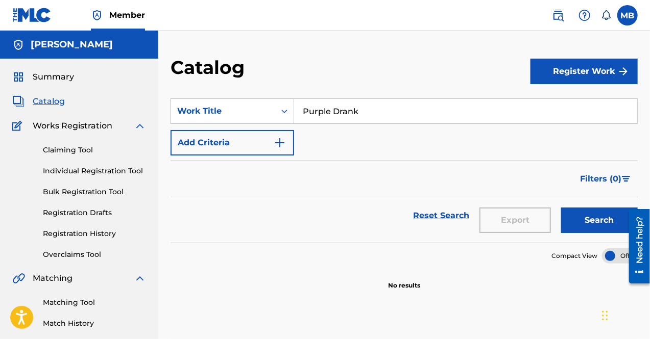
type input "Purple Drank"
click at [228, 142] on button "Add Criteria" at bounding box center [231, 143] width 123 height 26
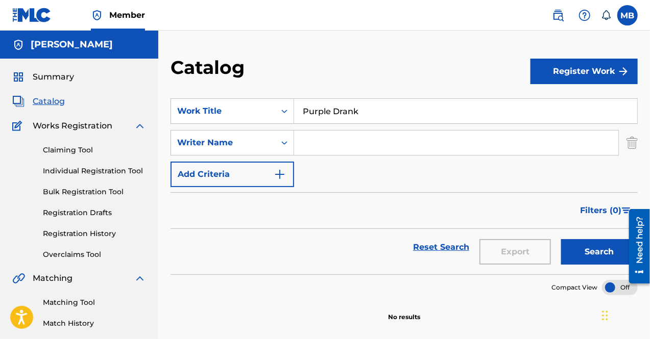
click at [304, 150] on input "Search Form" at bounding box center [456, 143] width 324 height 24
type input "[PERSON_NAME]"
click at [276, 170] on img "Search Form" at bounding box center [280, 174] width 12 height 12
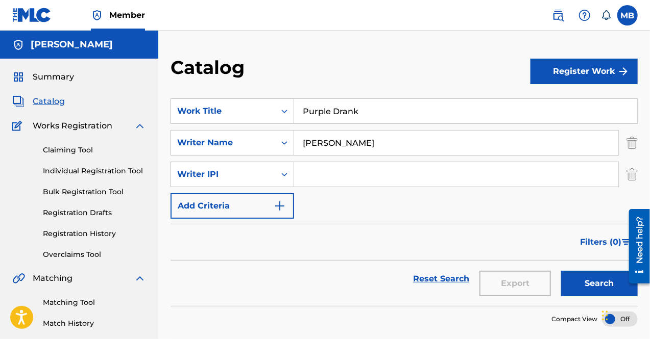
click at [314, 177] on input "Search Form" at bounding box center [456, 174] width 324 height 24
paste input "393586708"
drag, startPoint x: 349, startPoint y: 175, endPoint x: 263, endPoint y: 174, distance: 85.7
click at [263, 174] on div "SearchWithCriteria9d349e4a-664e-4043-8cbc-58d8fa5951c6 Writer IPI 393586708" at bounding box center [403, 175] width 467 height 26
paste input "747718111"
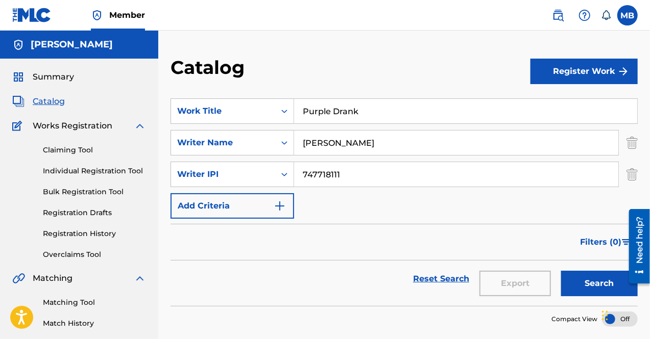
type input "747718111"
click at [282, 211] on img "Search Form" at bounding box center [280, 206] width 12 height 12
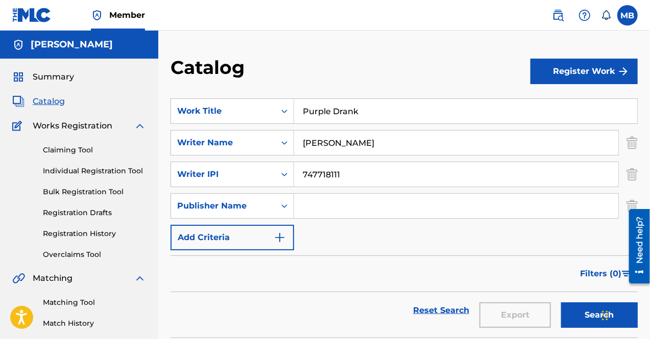
click at [311, 207] on input "Search Form" at bounding box center [456, 206] width 324 height 24
type input "Malcolm L Brickhouse"
click at [282, 233] on img "Search Form" at bounding box center [280, 238] width 12 height 12
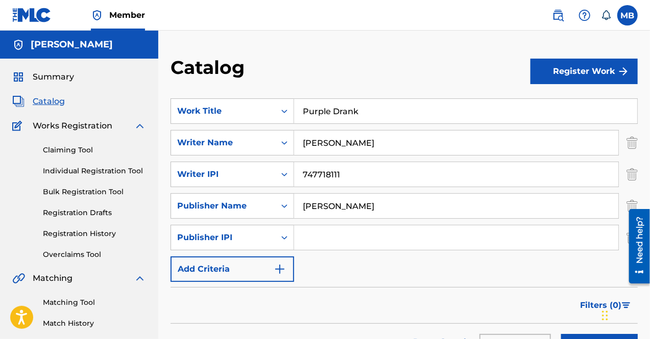
click at [344, 240] on input "Search Form" at bounding box center [456, 238] width 324 height 24
paste input "393586708"
type input "393586708"
click at [268, 267] on button "Add Criteria" at bounding box center [231, 270] width 123 height 26
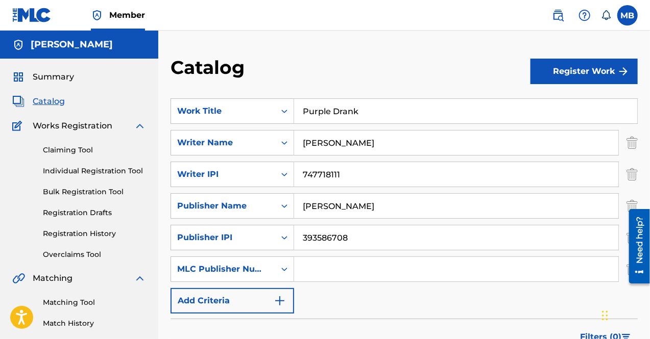
click at [283, 305] on img "Search Form" at bounding box center [280, 301] width 12 height 12
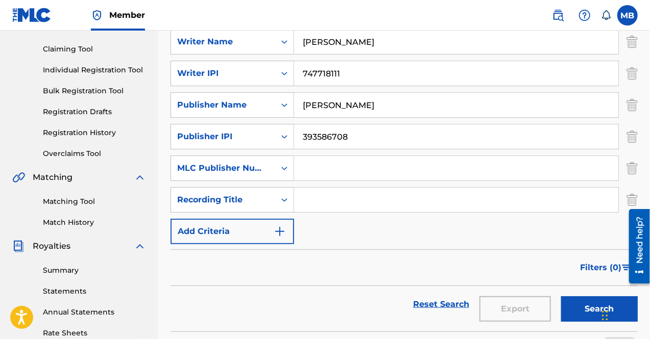
scroll to position [102, 0]
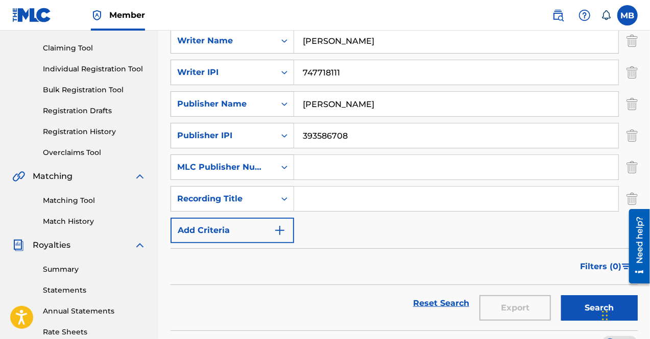
click at [280, 228] on img "Search Form" at bounding box center [280, 231] width 12 height 12
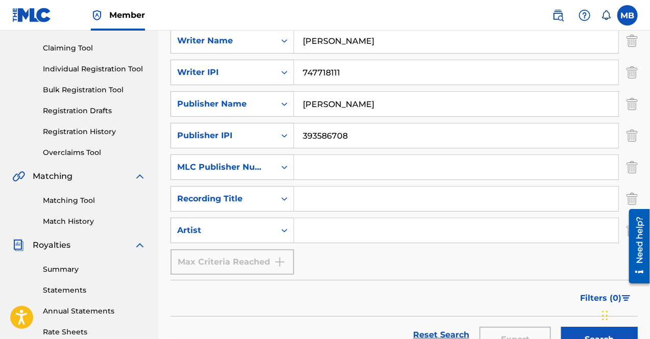
click at [321, 230] on input "Search Form" at bounding box center [456, 230] width 324 height 24
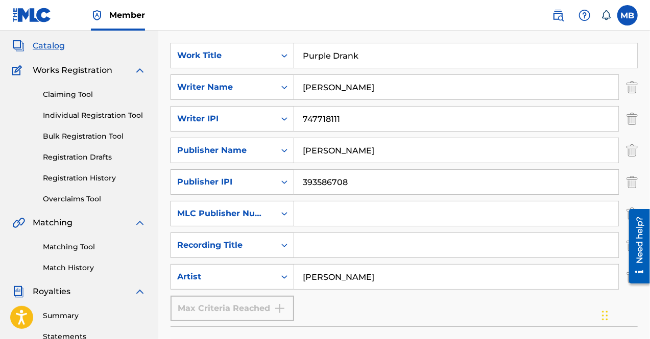
scroll to position [64, 0]
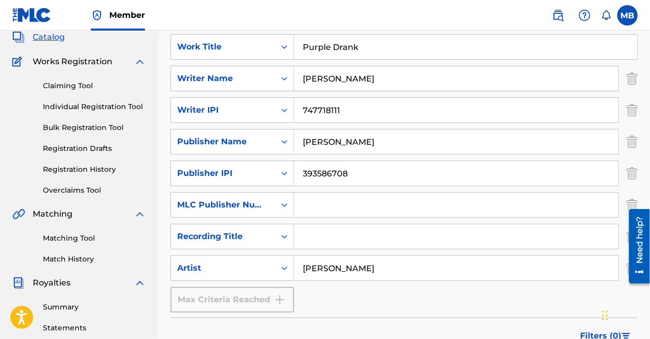
type input "Malxolm Brixkhouse"
click at [319, 234] on input "Search Form" at bounding box center [456, 237] width 324 height 24
type input "O"
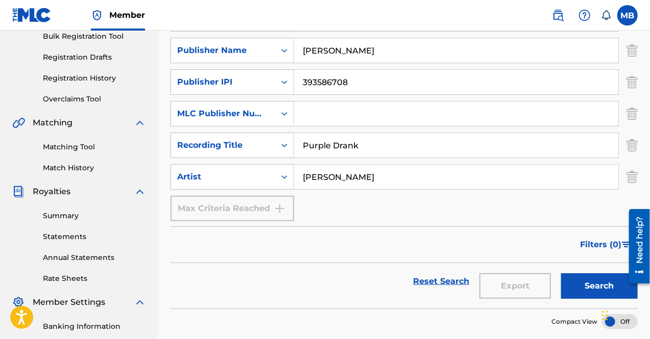
scroll to position [156, 0]
type input "Purple Drank"
click at [580, 289] on button "Search" at bounding box center [599, 286] width 77 height 26
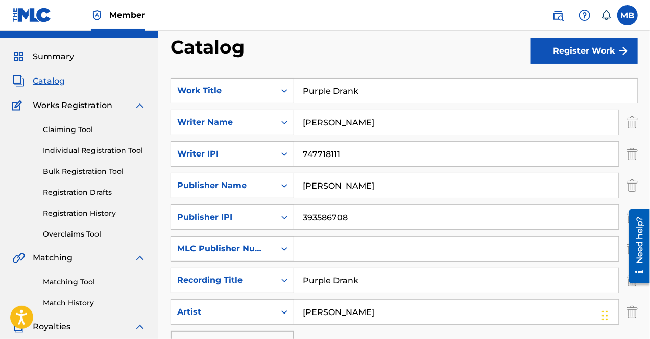
scroll to position [20, 0]
click at [562, 53] on button "Register Work" at bounding box center [583, 52] width 107 height 26
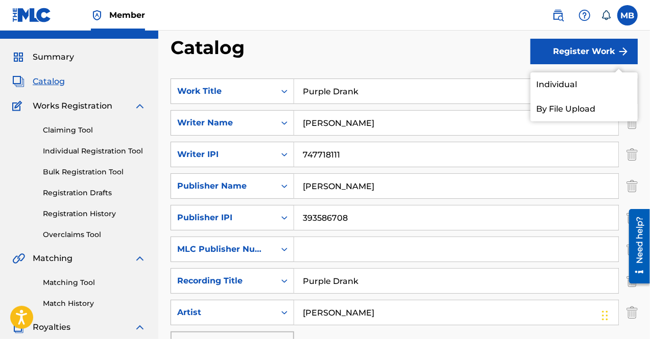
click at [455, 48] on div "Catalog" at bounding box center [350, 51] width 360 height 30
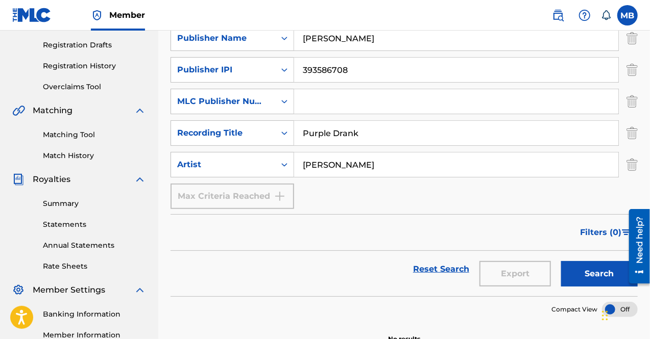
scroll to position [168, 0]
click at [580, 276] on button "Search" at bounding box center [599, 274] width 77 height 26
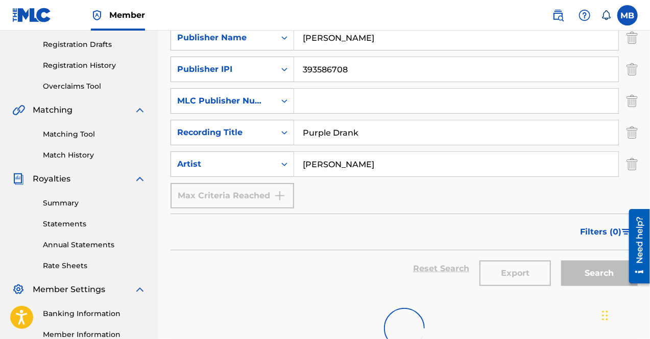
click at [580, 276] on button "Search" at bounding box center [599, 274] width 77 height 26
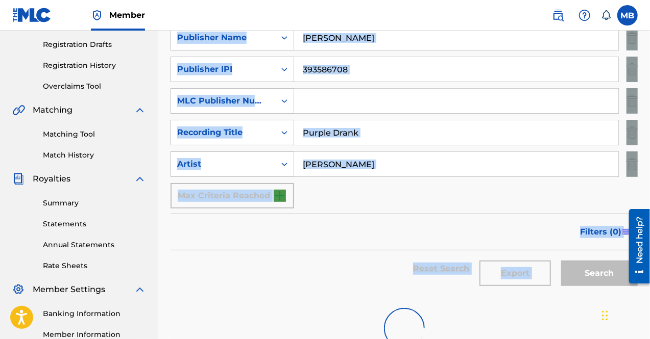
click at [580, 276] on div "Search" at bounding box center [597, 269] width 82 height 37
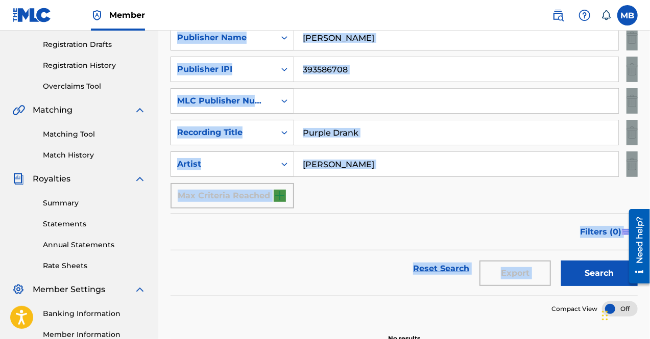
click at [580, 276] on button "Search" at bounding box center [599, 274] width 77 height 26
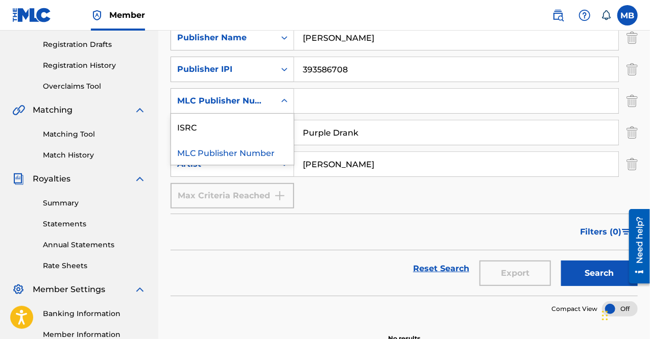
click at [282, 101] on icon "Search Form" at bounding box center [284, 101] width 10 height 10
click at [262, 119] on div "ISRC" at bounding box center [232, 127] width 122 height 26
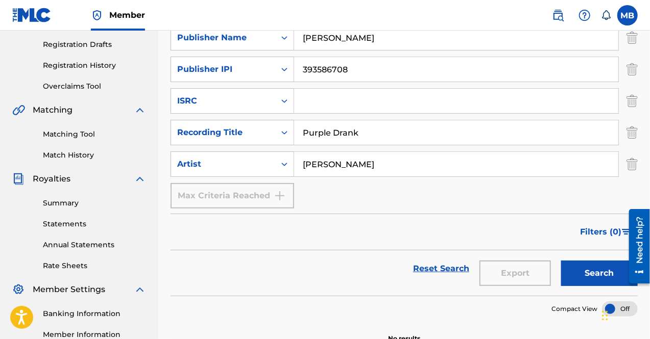
click at [332, 99] on input "Search Form" at bounding box center [456, 101] width 324 height 24
paste input "TCAJV2516334"
type input "TCAJV2516334"
click at [578, 267] on button "Search" at bounding box center [599, 274] width 77 height 26
click at [589, 275] on button "Search" at bounding box center [599, 274] width 77 height 26
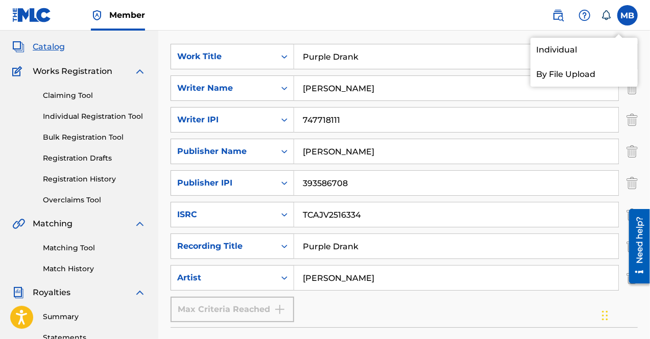
scroll to position [53, 0]
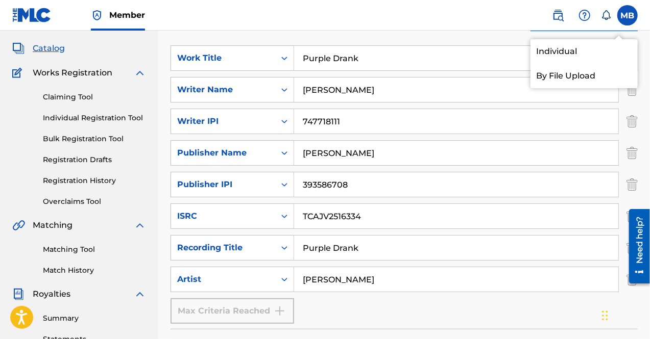
click at [536, 79] on link "By File Upload" at bounding box center [583, 76] width 107 height 24
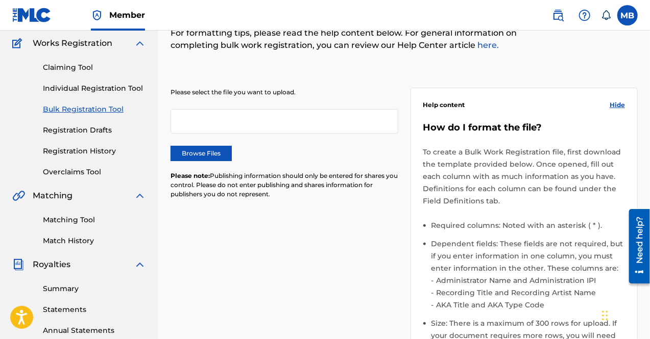
scroll to position [84, 0]
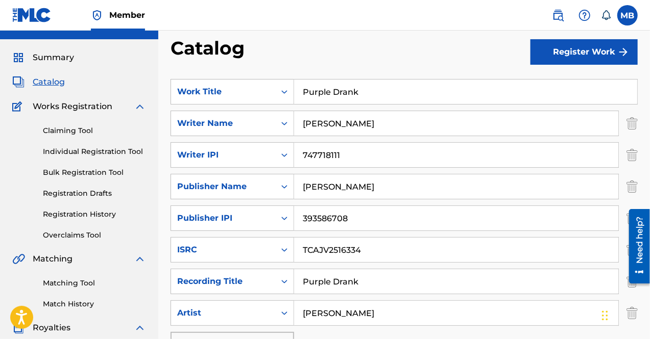
scroll to position [17, 0]
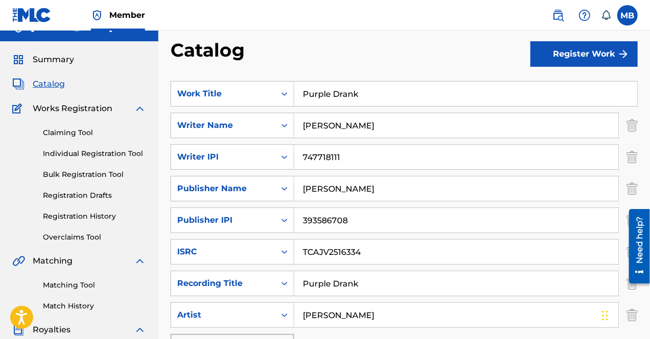
click at [561, 58] on button "Register Work" at bounding box center [583, 54] width 107 height 26
click at [556, 83] on link "Individual" at bounding box center [583, 87] width 107 height 24
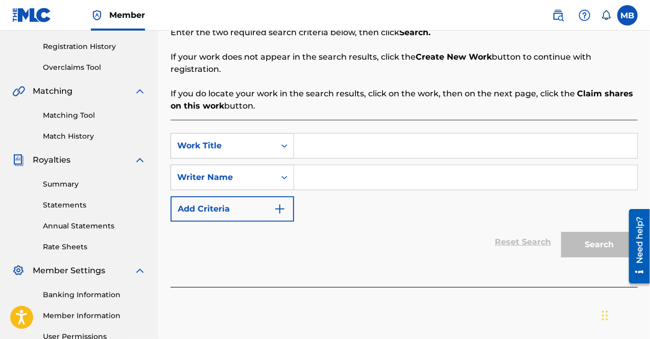
scroll to position [188, 0]
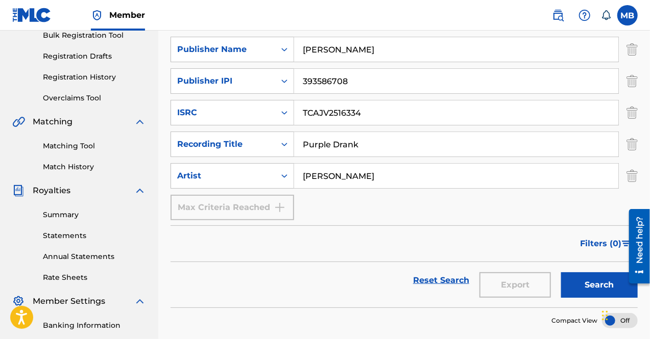
scroll to position [157, 0]
click at [576, 284] on button "Search" at bounding box center [599, 285] width 77 height 26
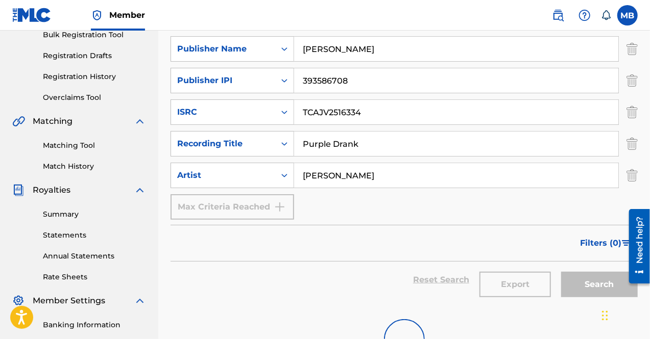
click at [576, 284] on button "Search" at bounding box center [599, 285] width 77 height 26
click at [576, 284] on div "Search" at bounding box center [597, 280] width 82 height 37
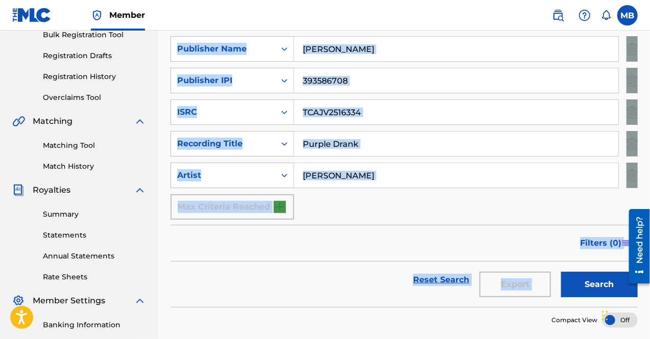
click at [576, 284] on button "Search" at bounding box center [599, 285] width 77 height 26
click at [576, 284] on div "Search" at bounding box center [597, 280] width 82 height 37
click at [576, 284] on button "Search" at bounding box center [599, 285] width 77 height 26
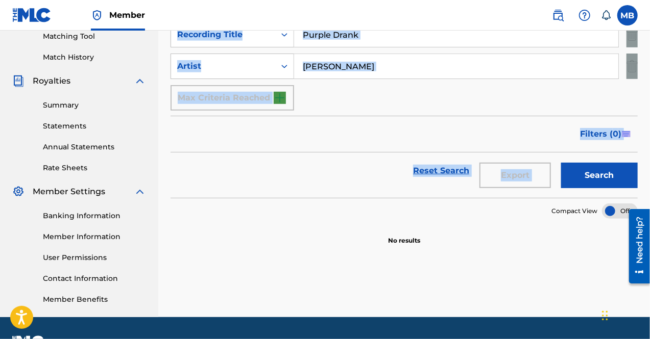
scroll to position [293, 0]
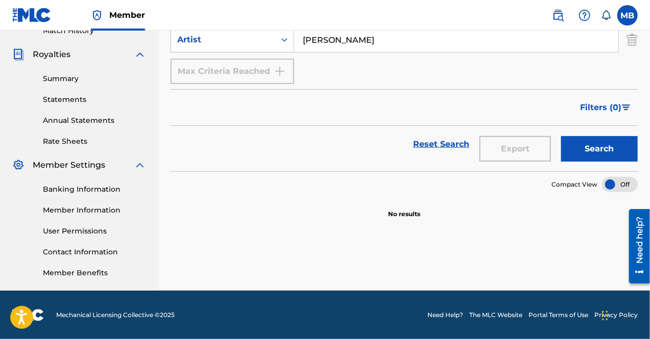
click at [624, 185] on div at bounding box center [620, 184] width 36 height 15
click at [628, 182] on div at bounding box center [620, 184] width 36 height 15
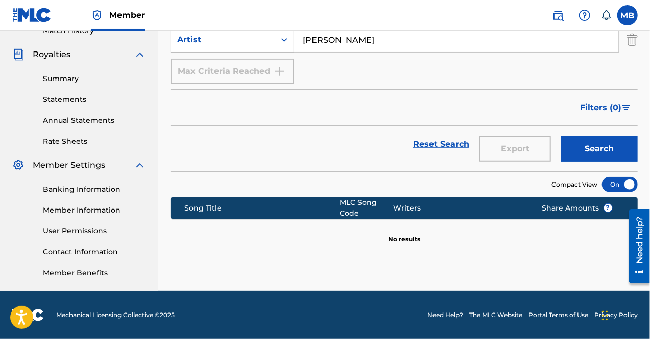
click at [617, 145] on button "Search" at bounding box center [599, 149] width 77 height 26
